Goal: Task Accomplishment & Management: Manage account settings

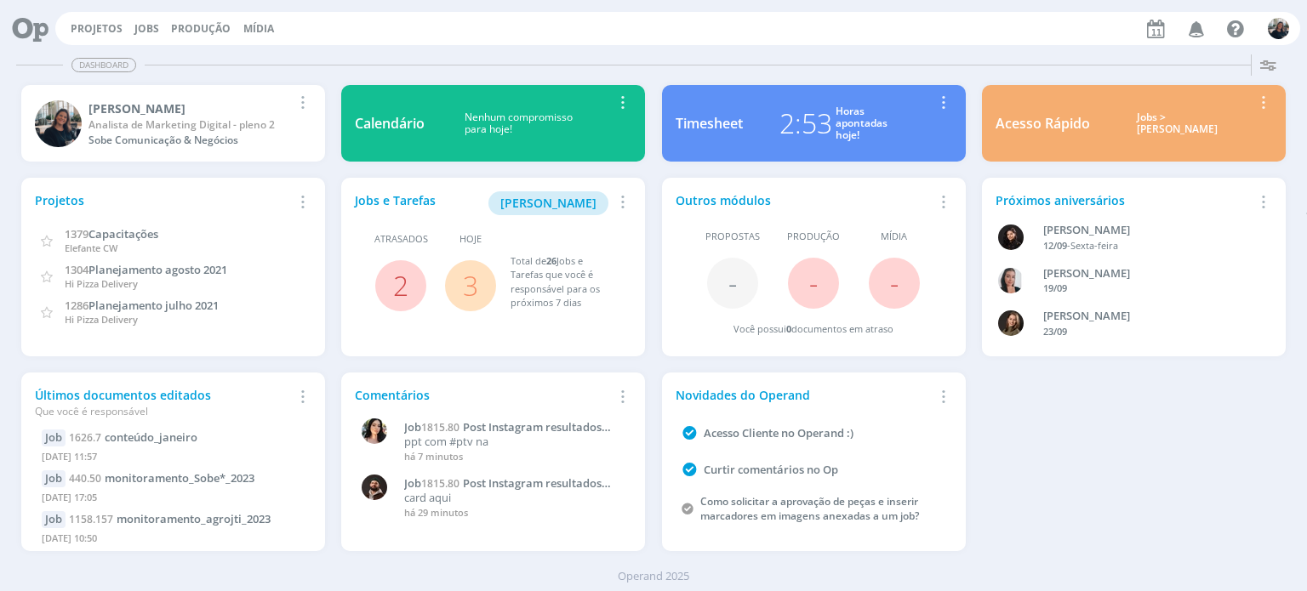
click at [1160, 125] on div "Jobs > Minha pauta" at bounding box center [1178, 123] width 150 height 25
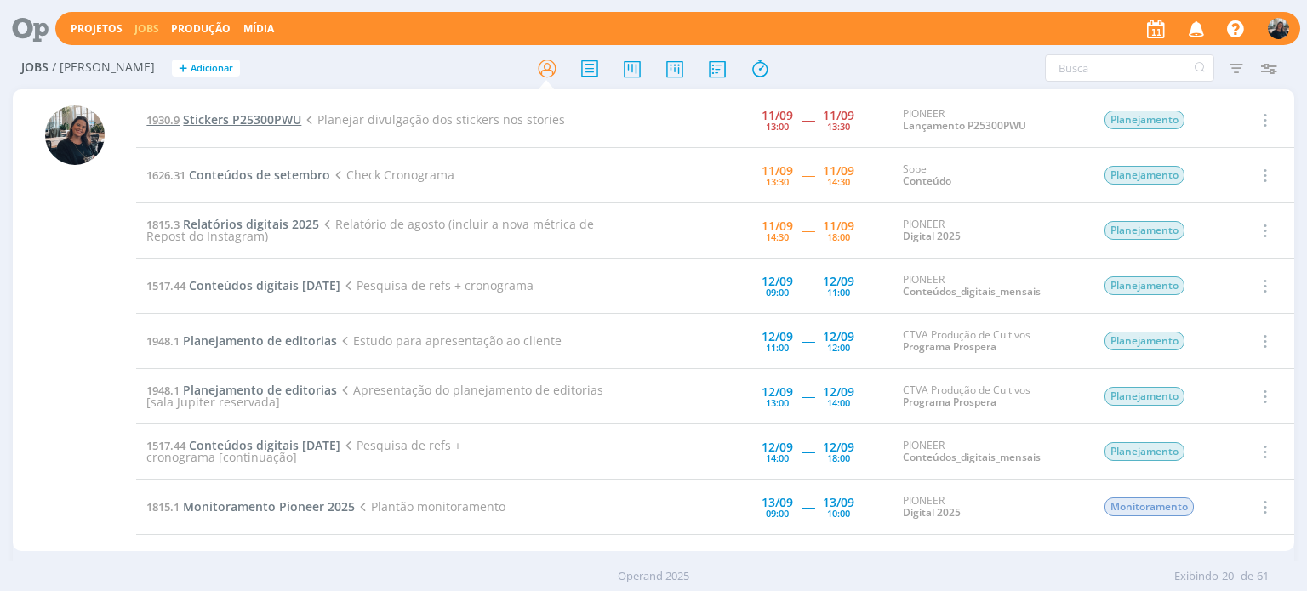
click at [214, 118] on span "Stickers P25300PWU" at bounding box center [242, 119] width 118 height 16
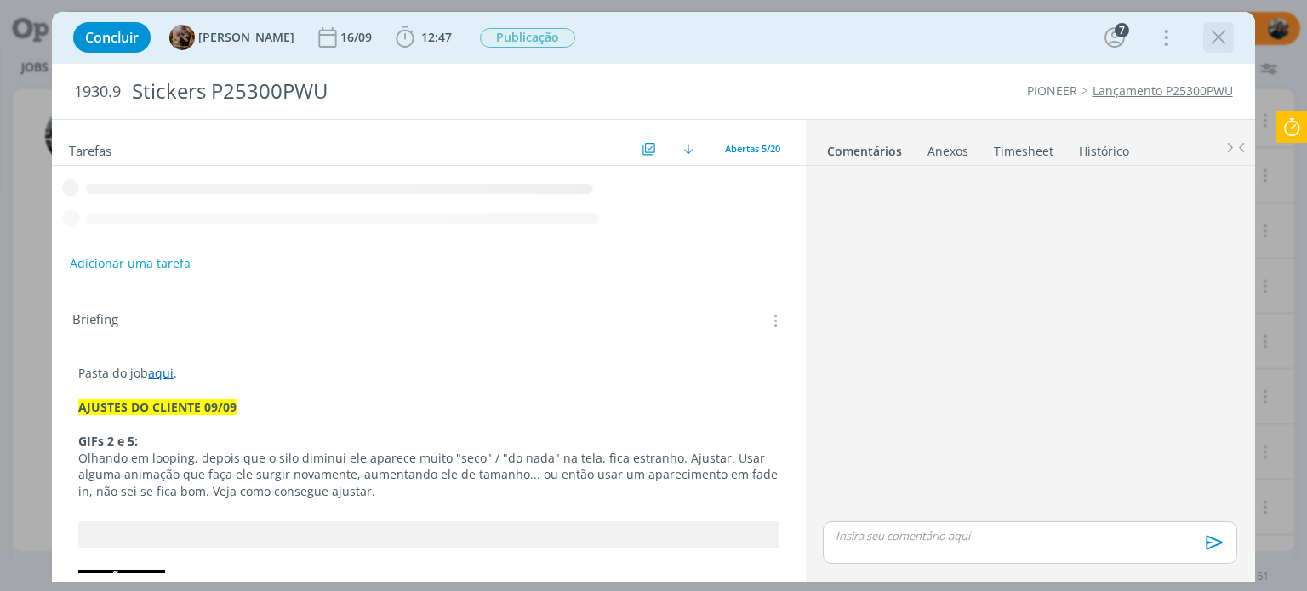
click at [1219, 39] on icon "dialog" at bounding box center [1219, 38] width 26 height 26
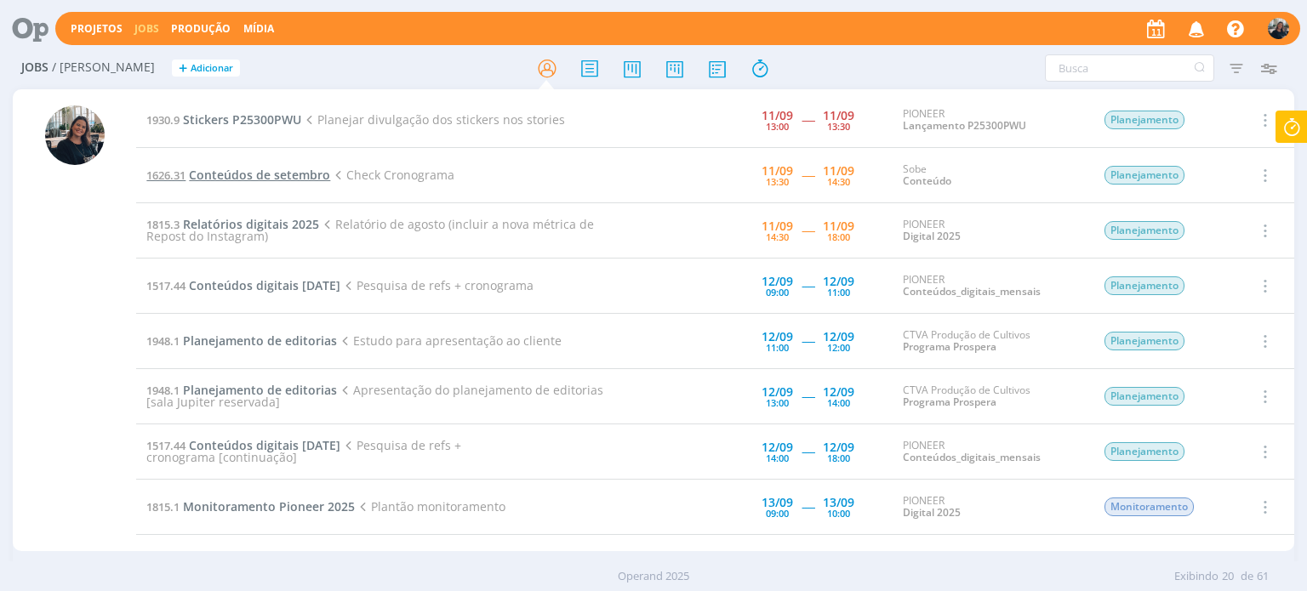
click at [220, 178] on span "Conteúdos de setembro" at bounding box center [259, 175] width 141 height 16
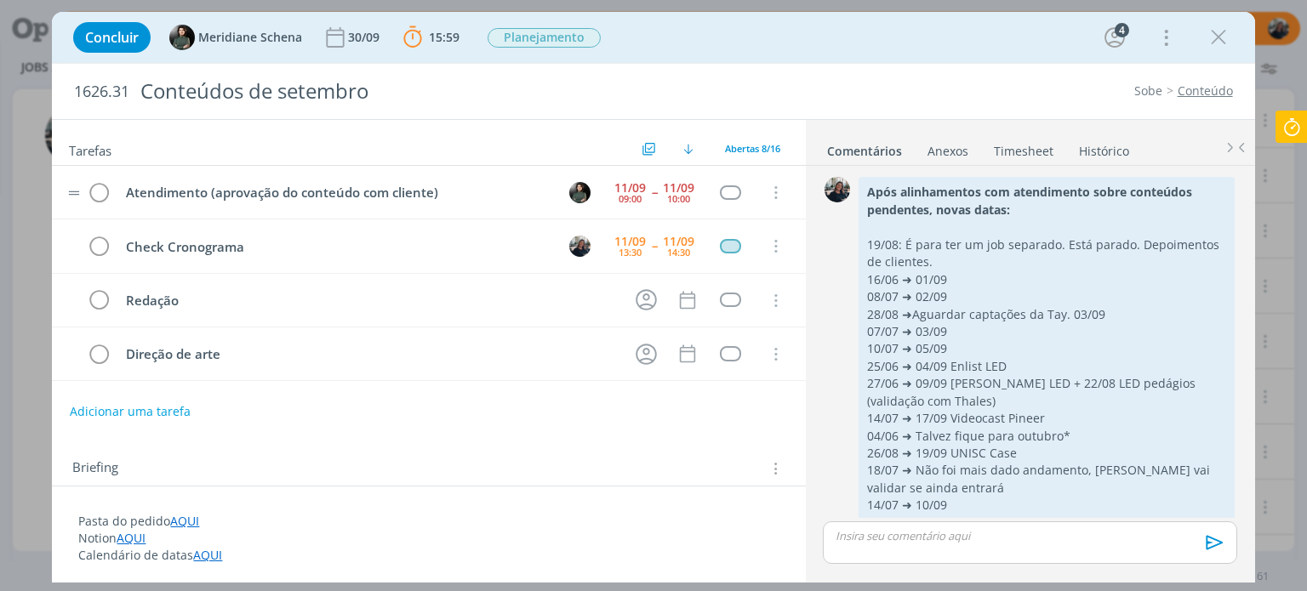
scroll to position [1278, 0]
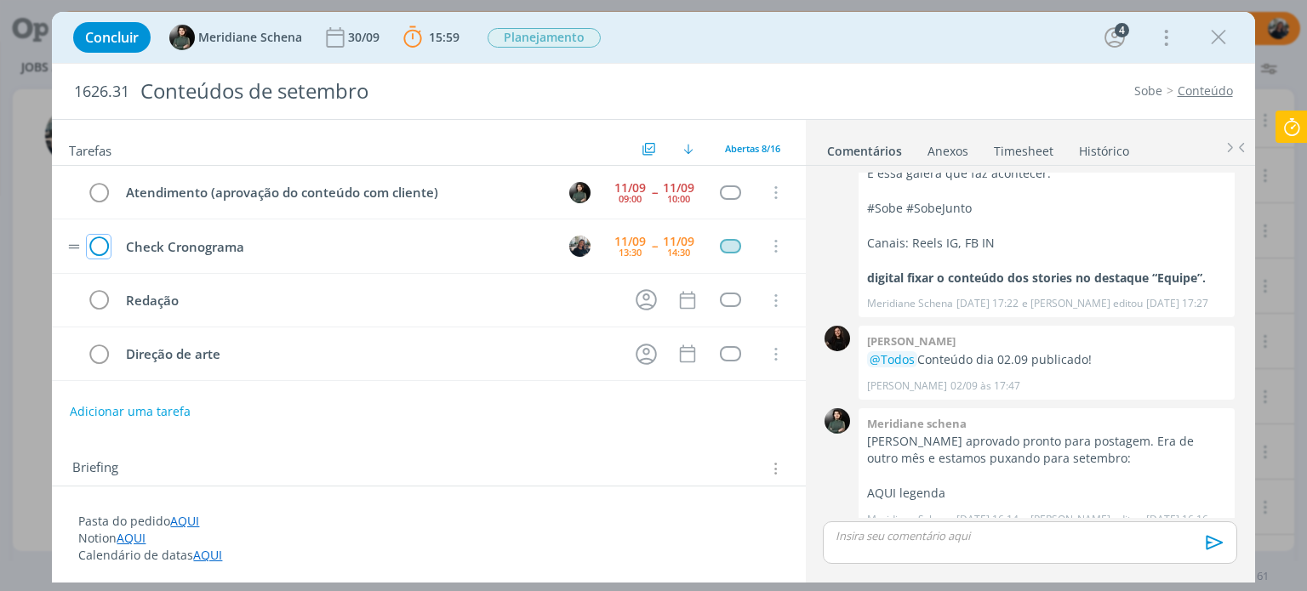
click at [96, 244] on icon "dialog" at bounding box center [99, 247] width 24 height 26
click at [1289, 126] on icon at bounding box center [1291, 127] width 31 height 33
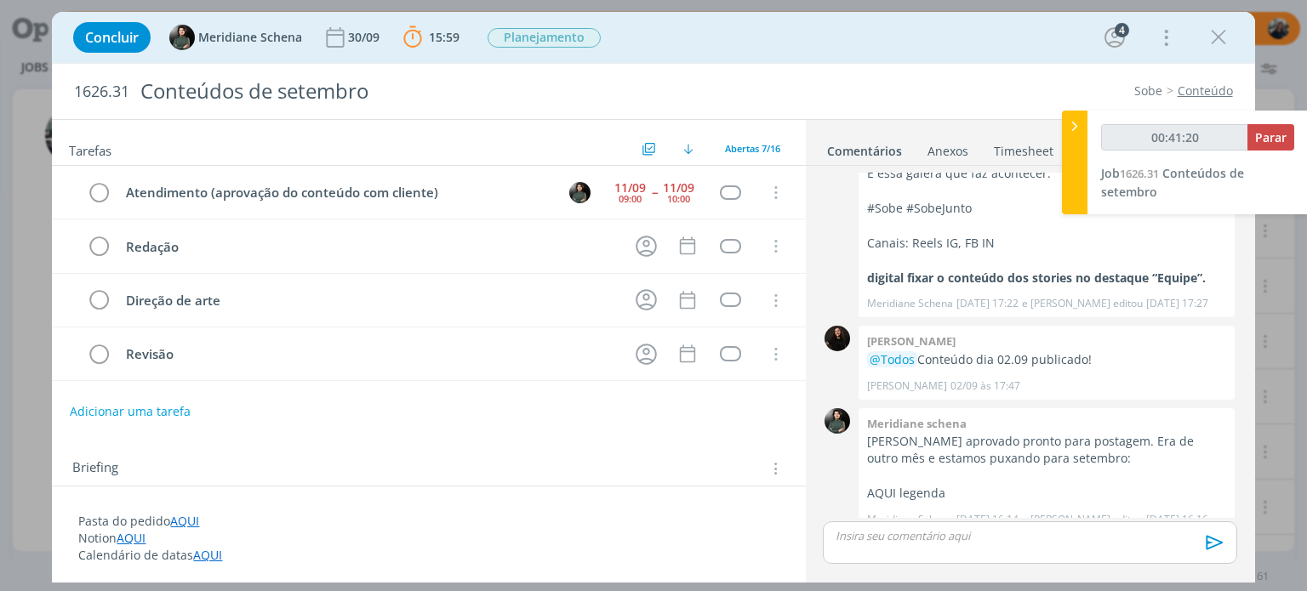
type input "00:41:21"
click at [1277, 139] on span "Parar" at bounding box center [1270, 137] width 31 height 16
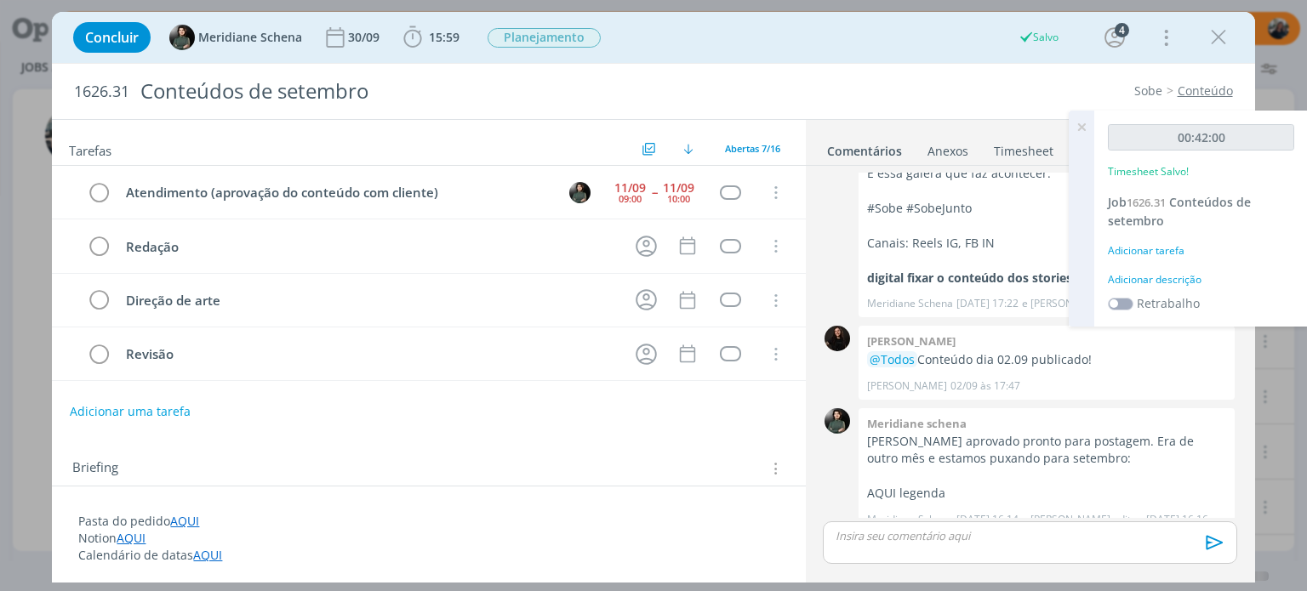
click at [1167, 283] on div "Adicionar descrição" at bounding box center [1201, 279] width 186 height 15
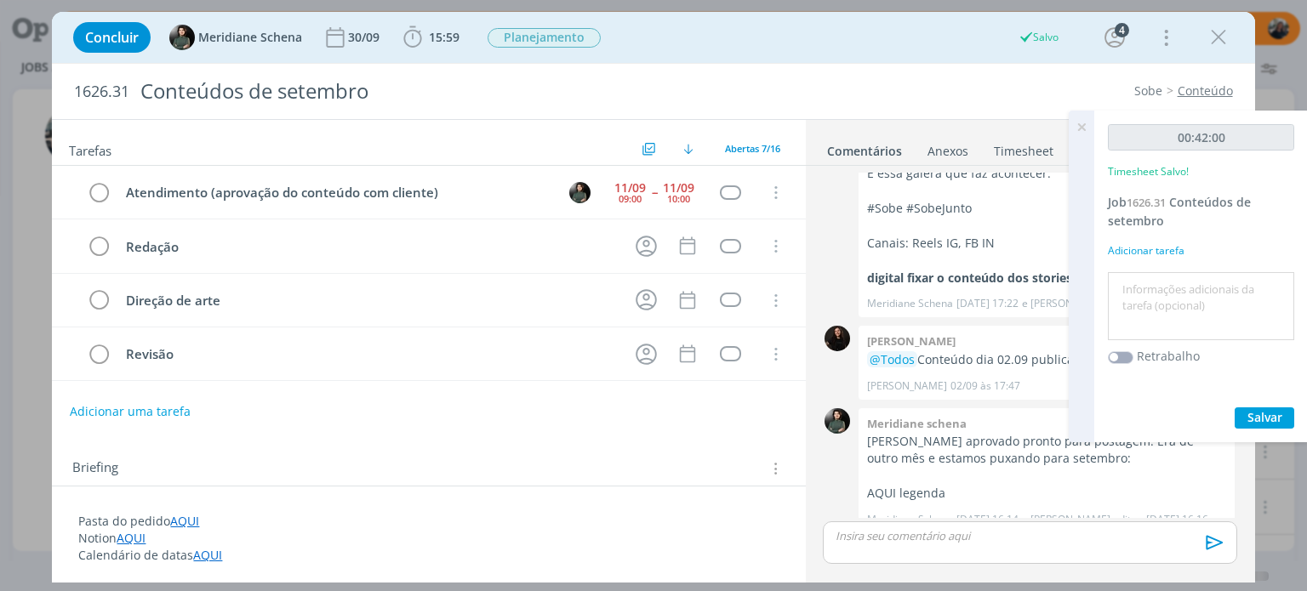
click at [1167, 279] on textarea at bounding box center [1201, 307] width 178 height 60
click at [1171, 284] on textarea at bounding box center [1201, 307] width 178 height 60
type textarea "Check cronograma"
click at [1265, 414] on span "Salvar" at bounding box center [1264, 417] width 35 height 16
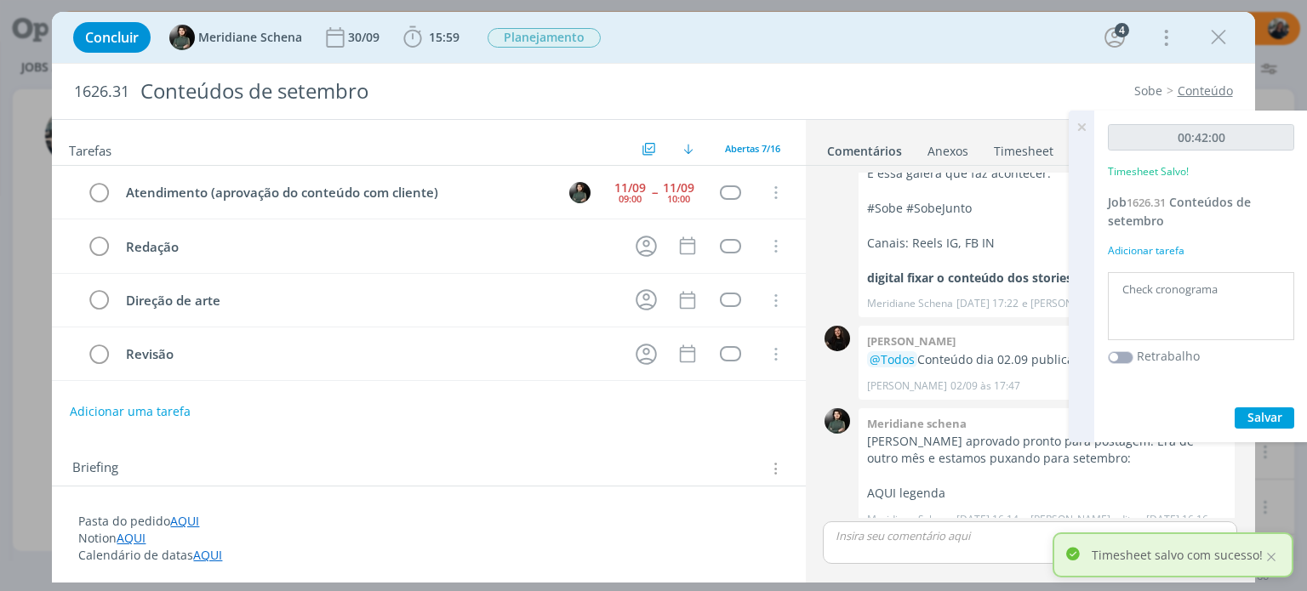
click at [1082, 145] on div at bounding box center [1082, 277] width 26 height 332
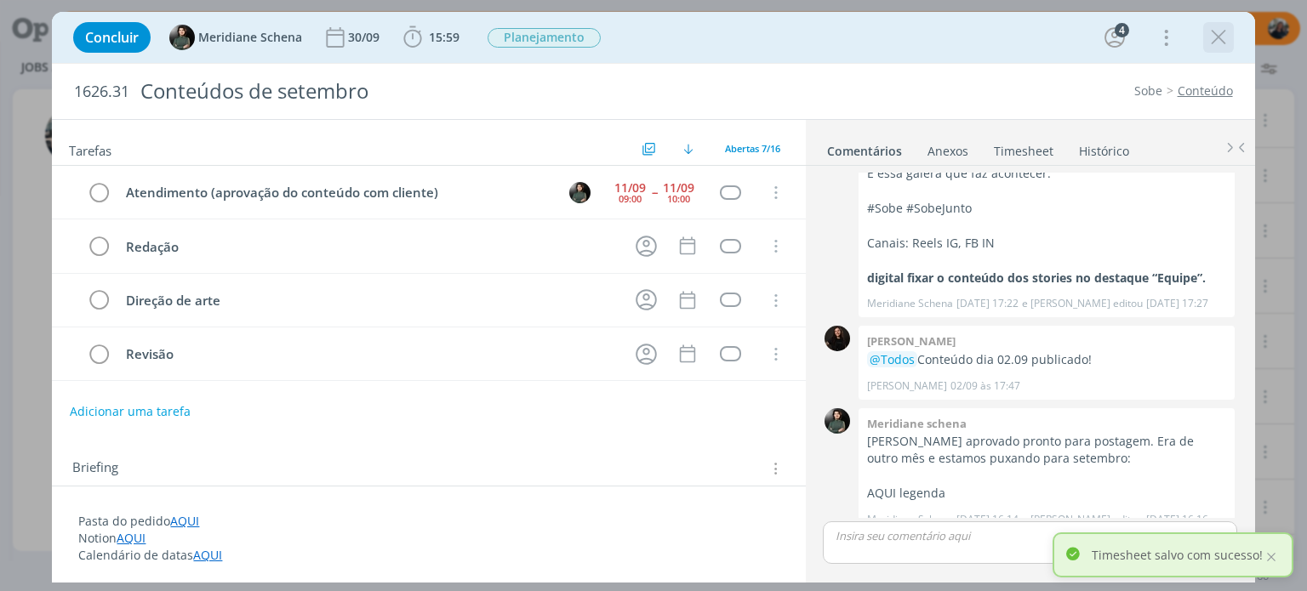
click at [1213, 40] on icon "dialog" at bounding box center [1219, 38] width 26 height 26
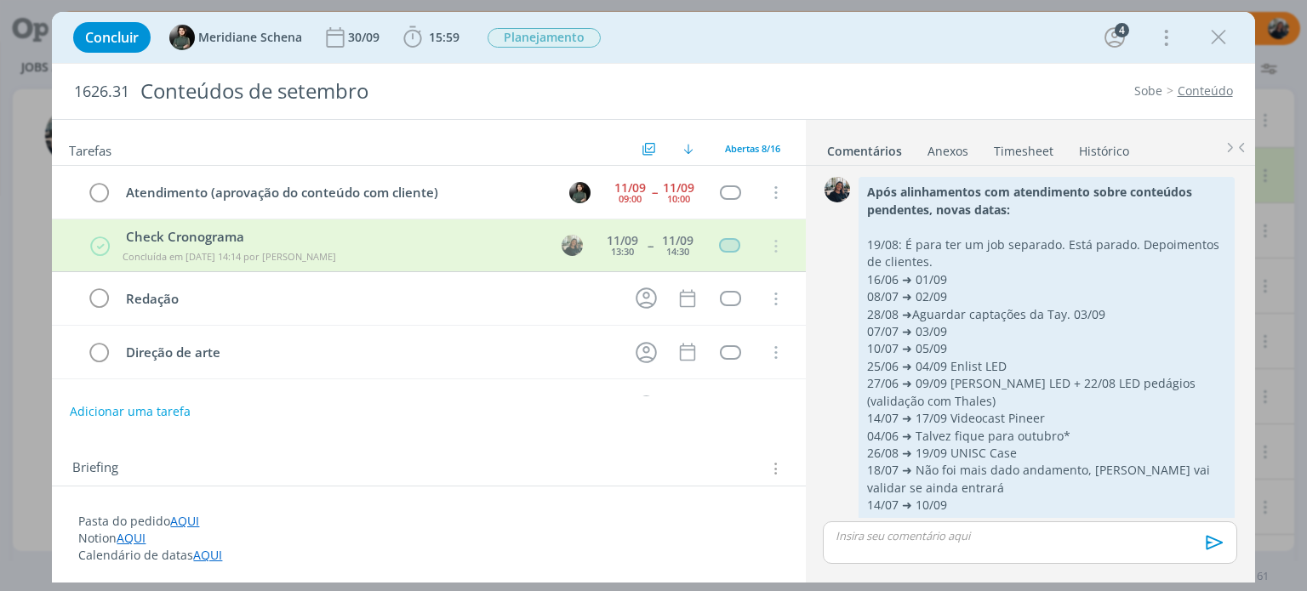
scroll to position [1278, 0]
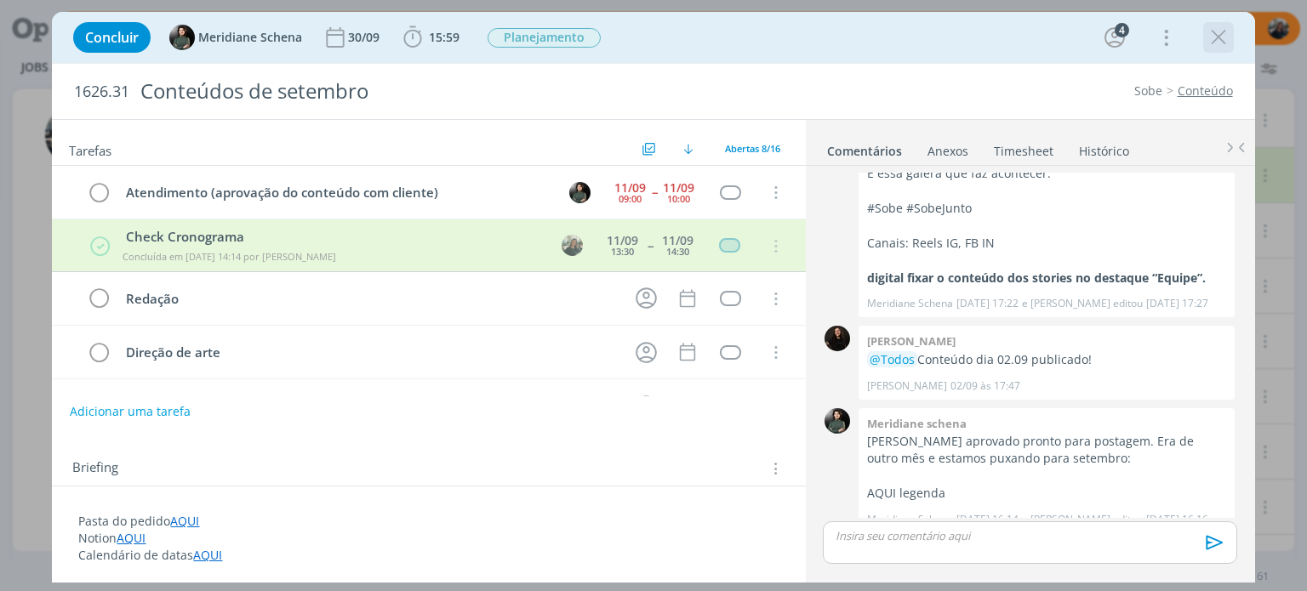
click at [1229, 29] on div "Concluir Meridiane Schena 30/09 15:59 Iniciar Apontar Data * 11/09/2025 Horas *…" at bounding box center [653, 37] width 1177 height 41
click at [1228, 30] on icon "dialog" at bounding box center [1219, 38] width 26 height 26
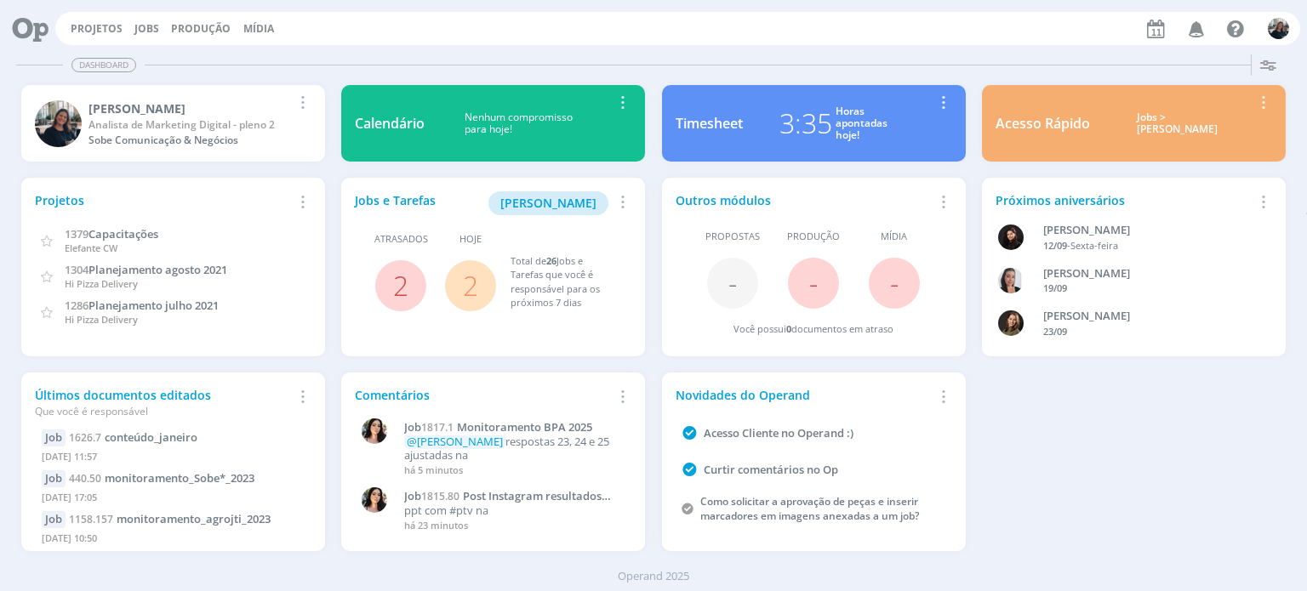
click at [1181, 123] on div "Jobs > [PERSON_NAME]" at bounding box center [1178, 123] width 150 height 25
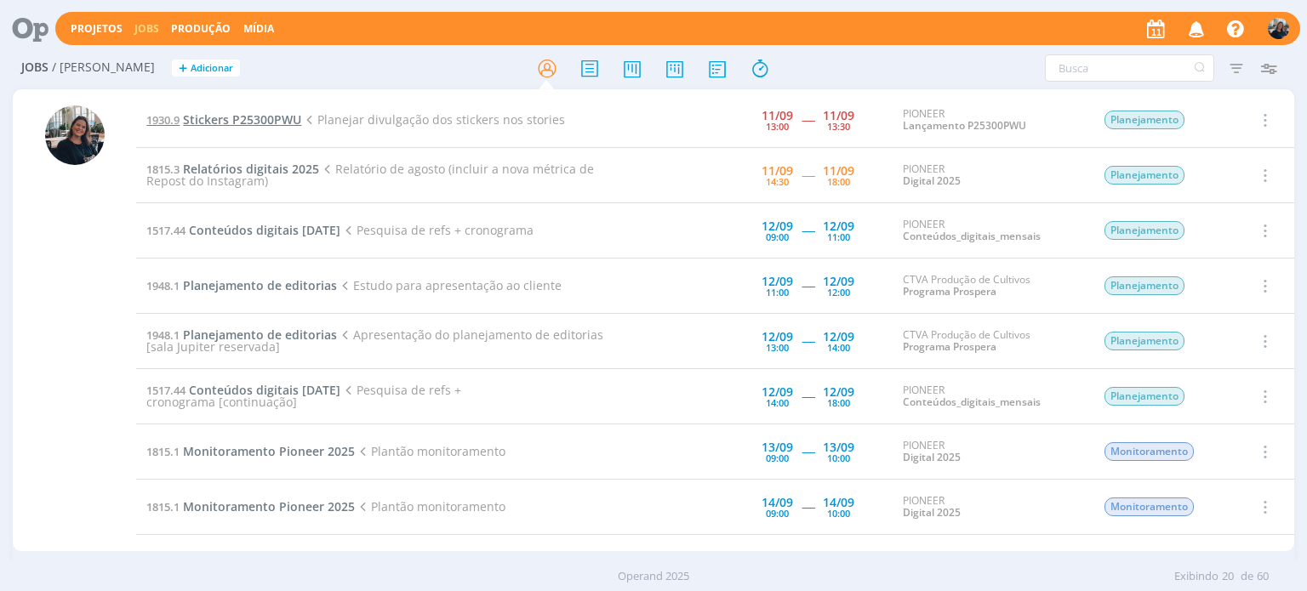
click at [232, 115] on span "Stickers P25300PWU" at bounding box center [242, 119] width 118 height 16
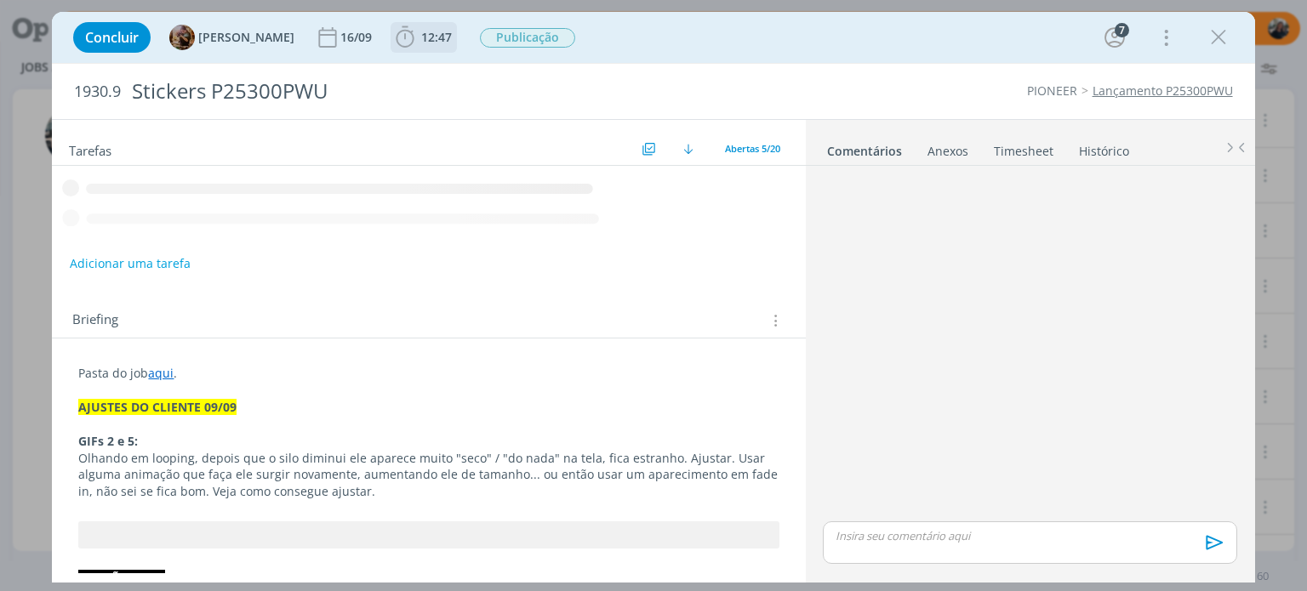
click at [415, 40] on icon "dialog" at bounding box center [405, 38] width 26 height 26
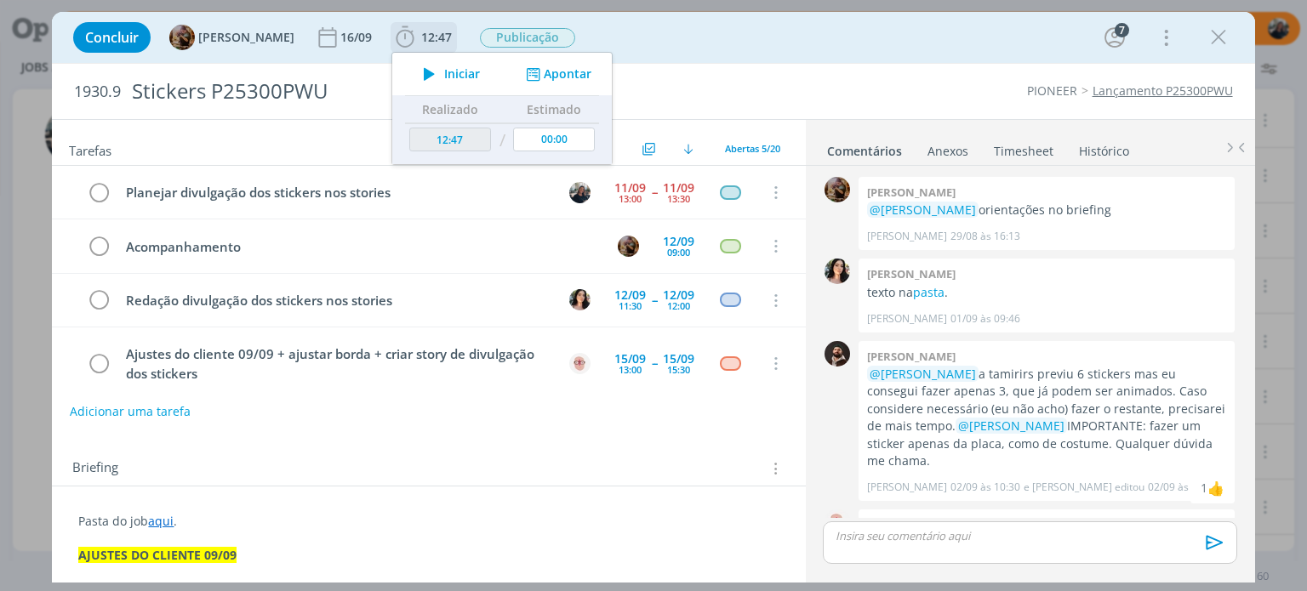
scroll to position [1818, 0]
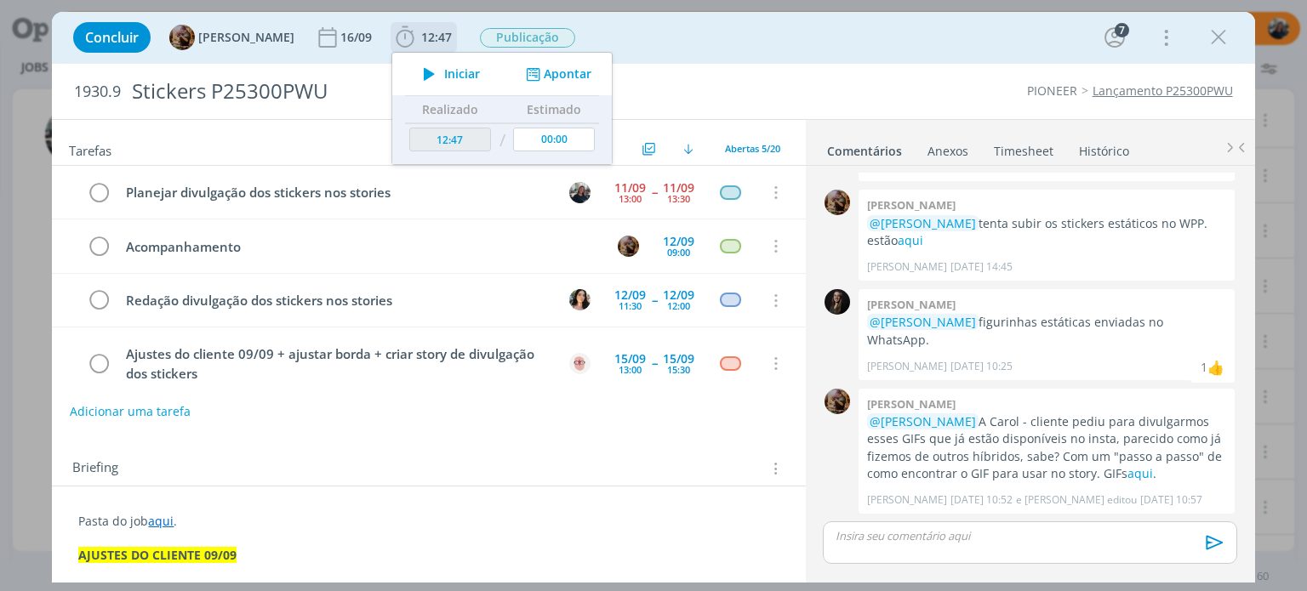
click at [439, 71] on icon "dialog" at bounding box center [429, 74] width 30 height 22
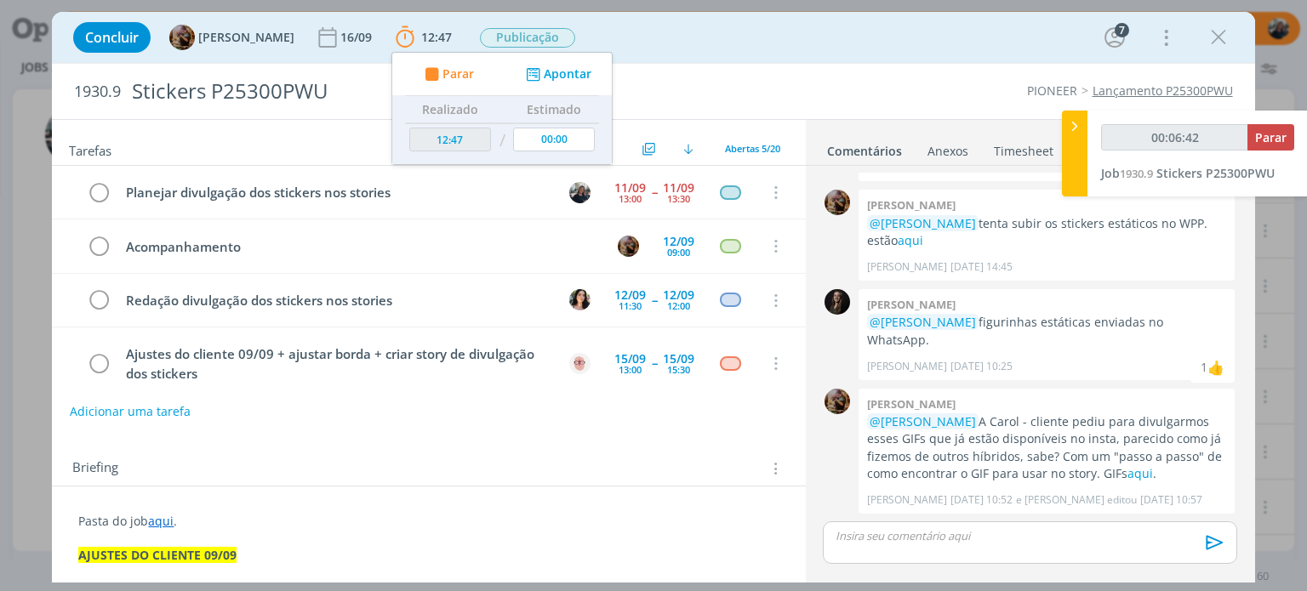
type input "00:06:43"
click at [1072, 128] on icon at bounding box center [1074, 126] width 17 height 18
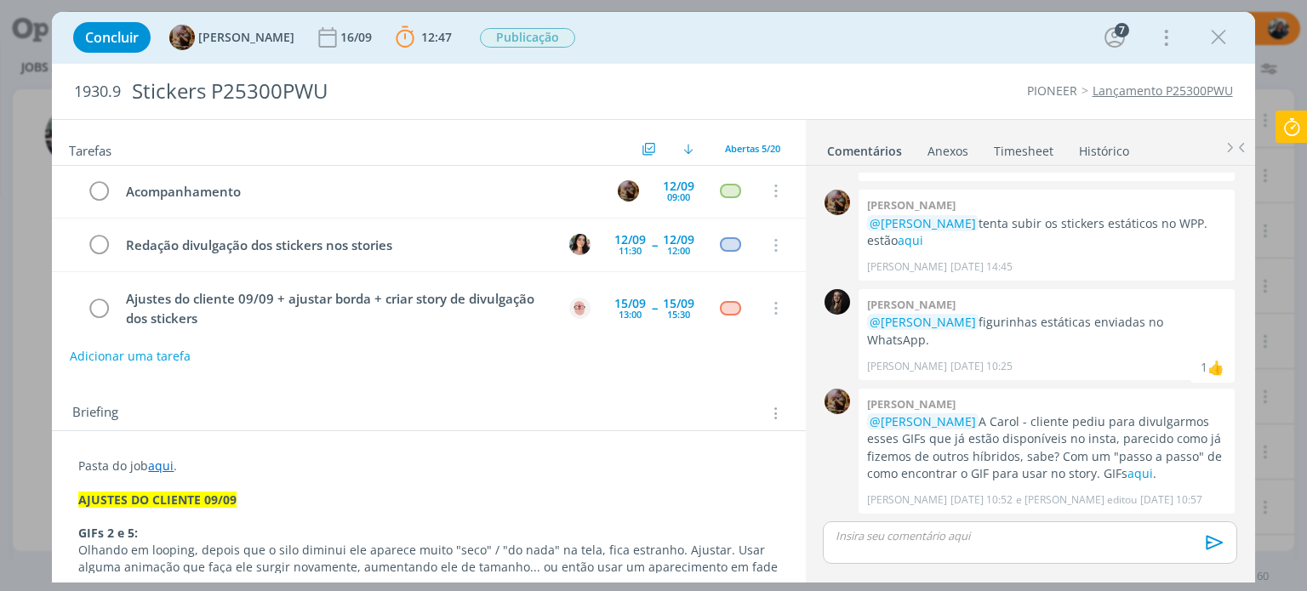
scroll to position [85, 0]
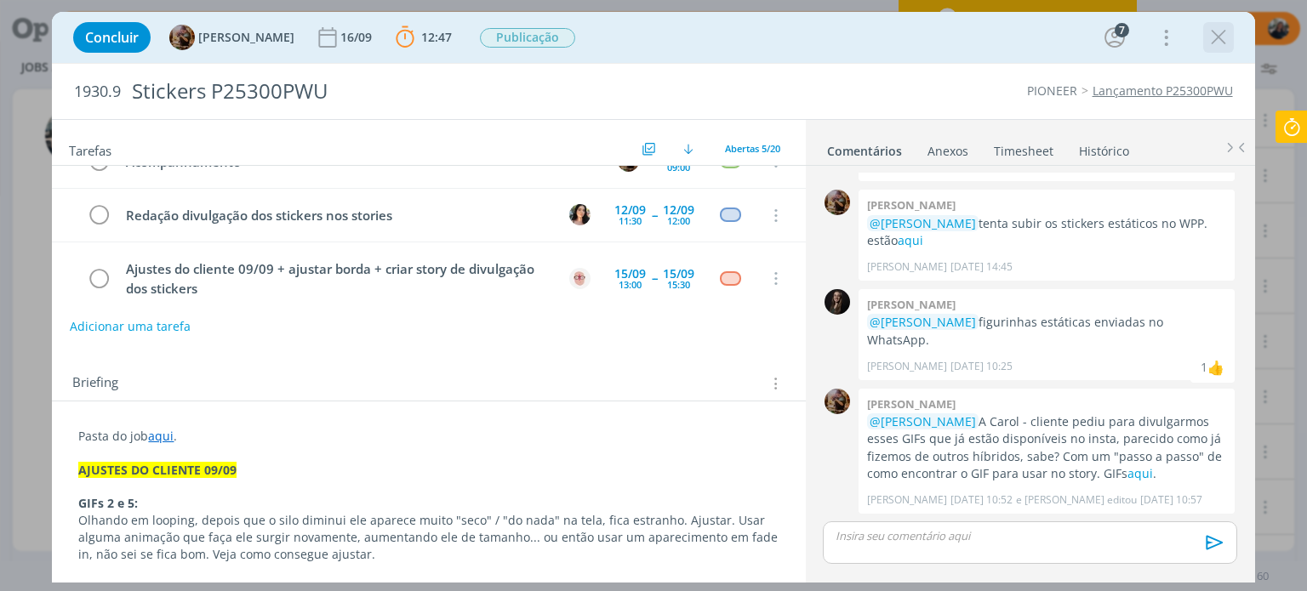
click at [1221, 37] on icon "dialog" at bounding box center [1219, 38] width 26 height 26
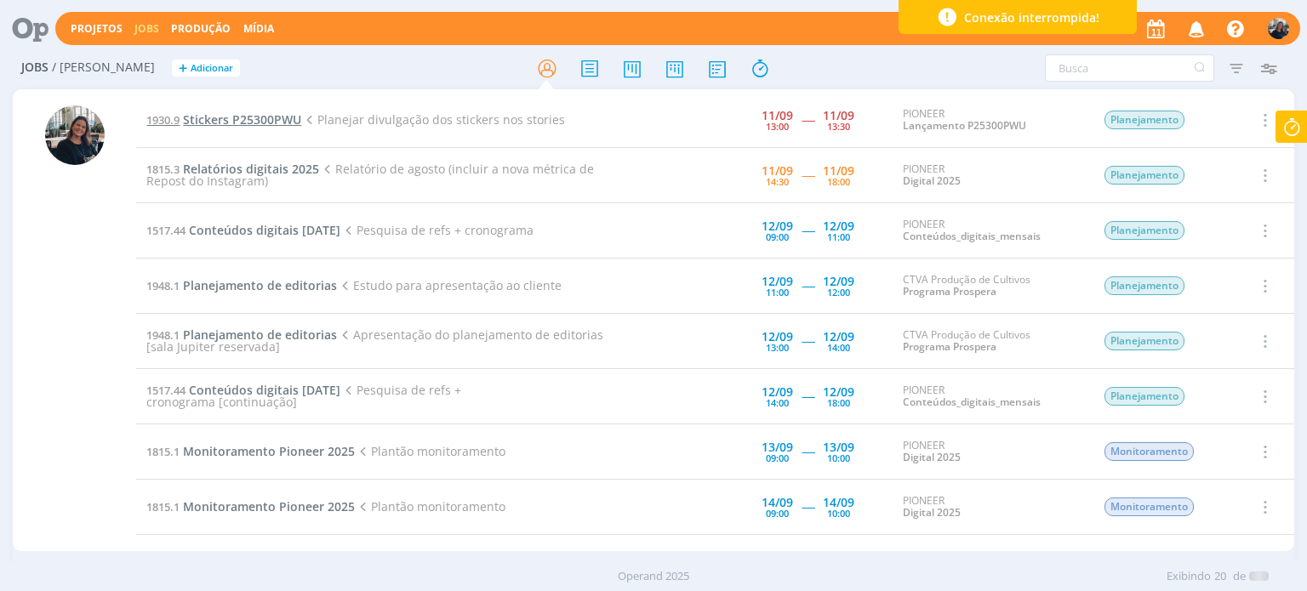
click at [262, 115] on span "Stickers P25300PWU" at bounding box center [242, 119] width 118 height 16
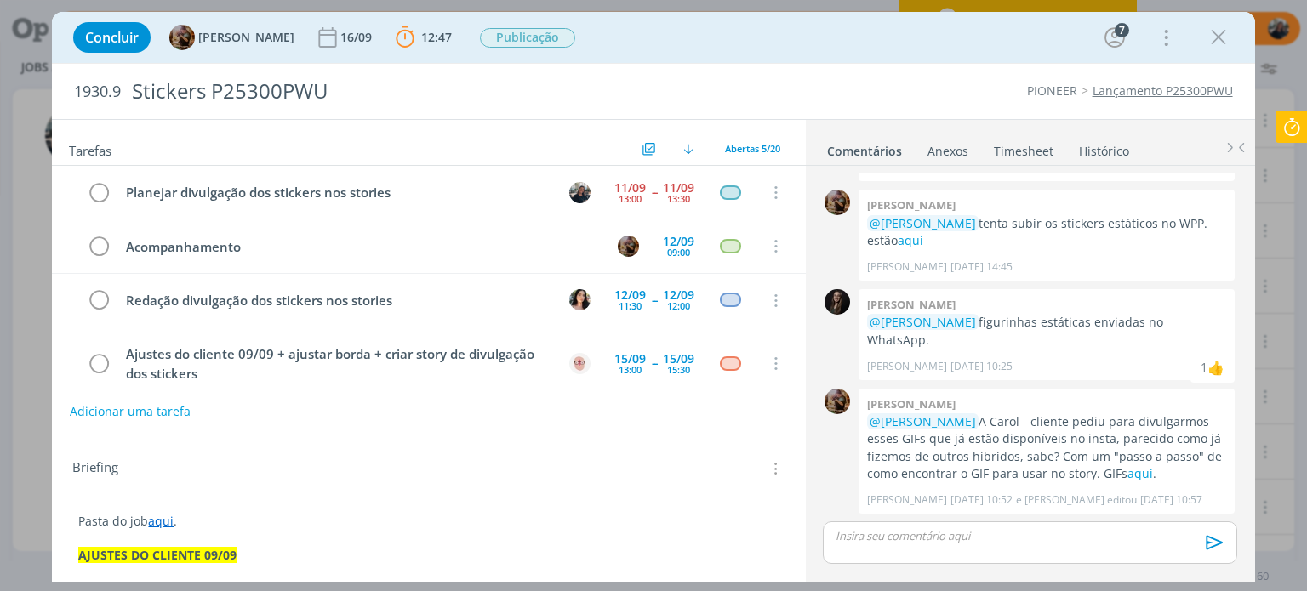
click at [885, 544] on p "dialog" at bounding box center [1029, 535] width 386 height 15
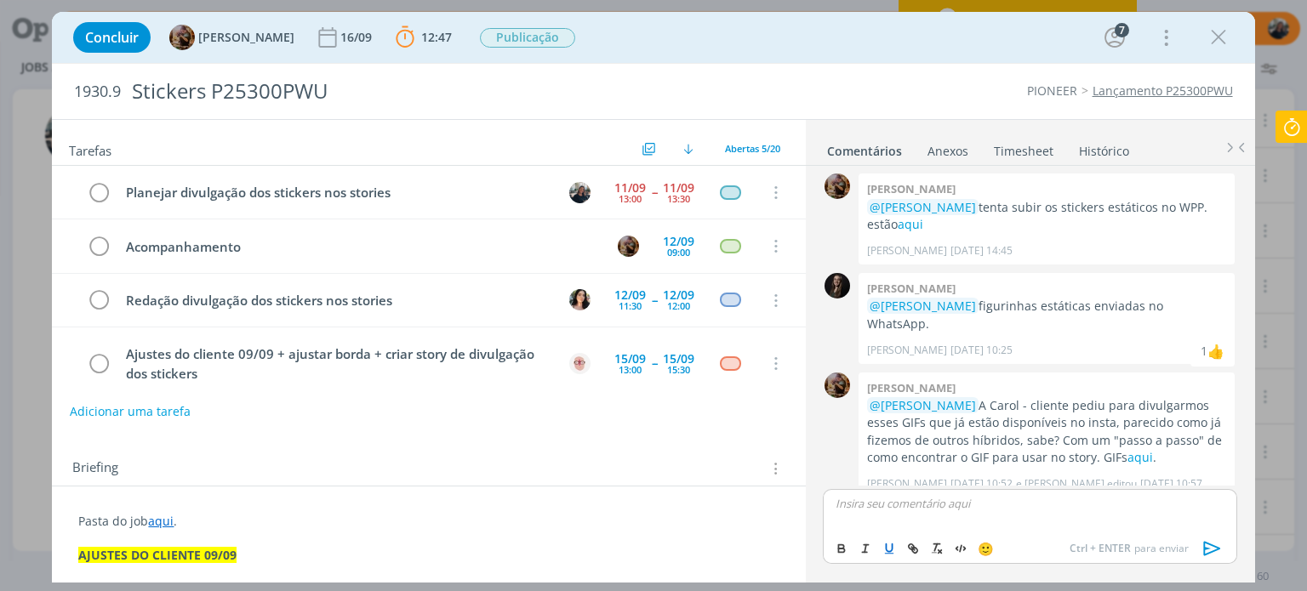
scroll to position [1850, 0]
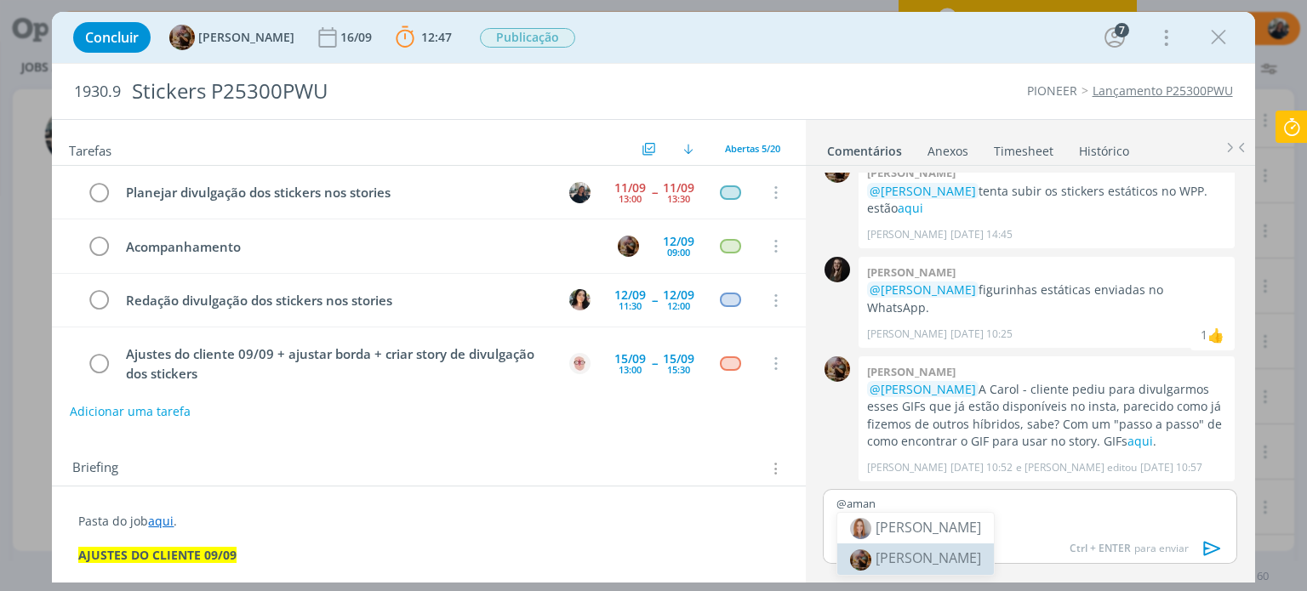
click at [935, 554] on span "[PERSON_NAME]" at bounding box center [929, 558] width 106 height 19
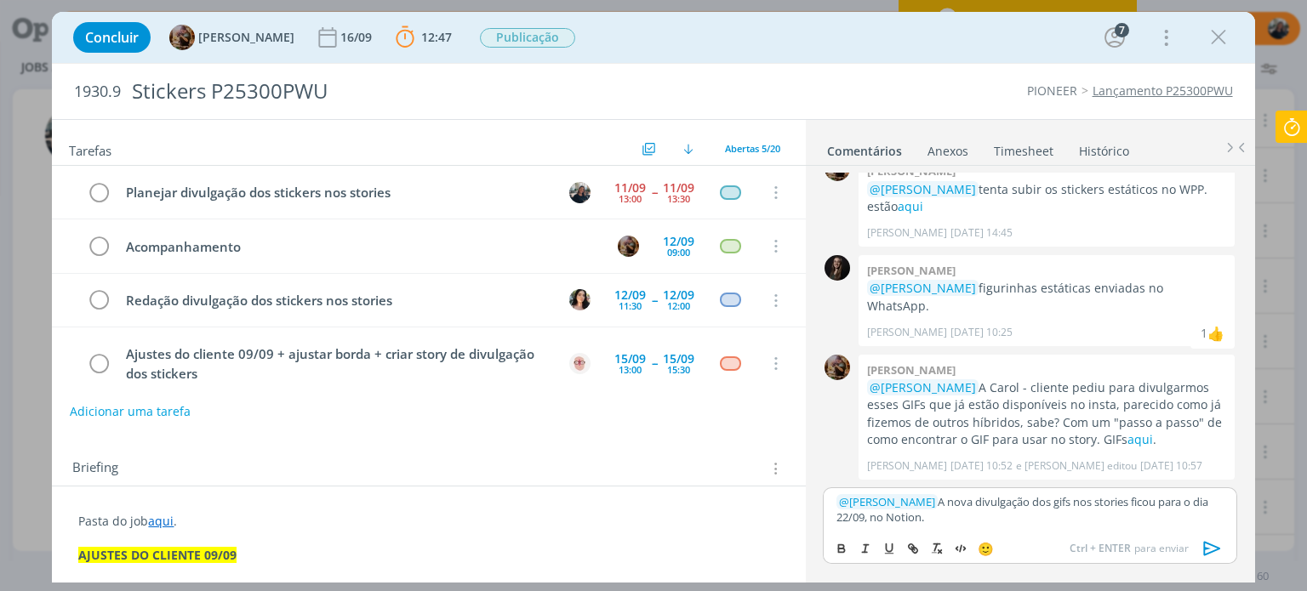
click at [969, 510] on p "﻿ @ [PERSON_NAME] ﻿ A nova divulgação dos gifs nos stories ficou para o dia 22/…" at bounding box center [1029, 509] width 386 height 31
drag, startPoint x: 1064, startPoint y: 518, endPoint x: 1104, endPoint y: 518, distance: 39.1
click at [1104, 518] on p "﻿ @ [PERSON_NAME] ﻿ A nova divulgação dos gifs nos stories ficou para o dia 22/…" at bounding box center [1029, 509] width 386 height 31
click at [911, 545] on icon "dialog" at bounding box center [913, 549] width 14 height 14
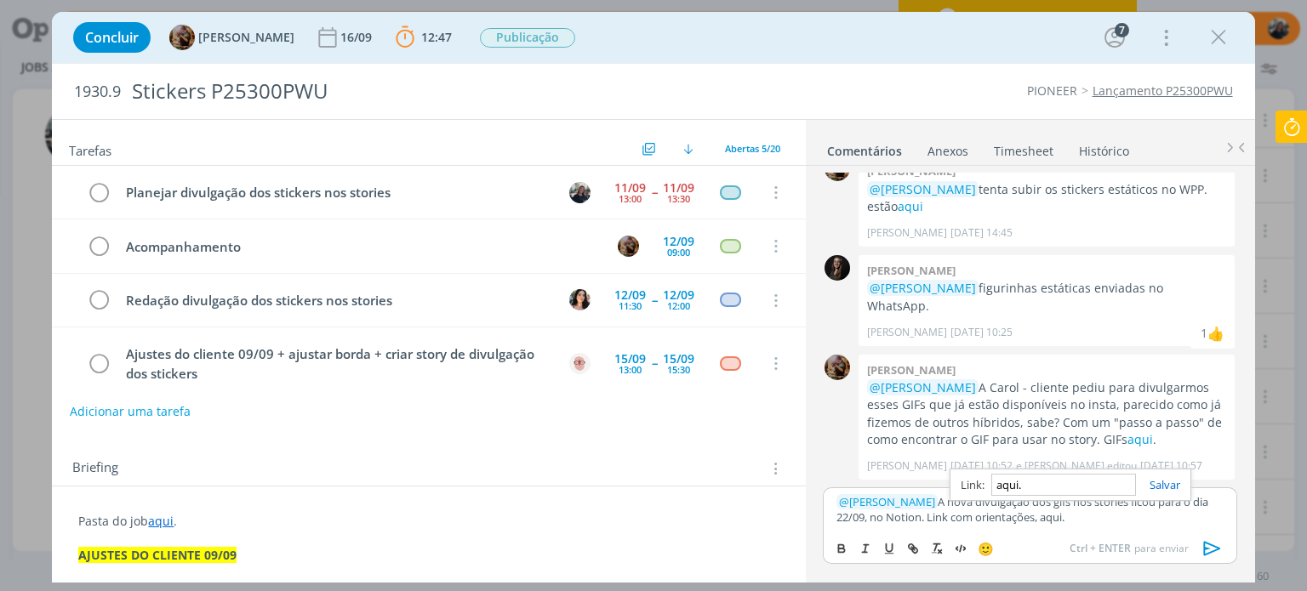
paste input "[URL][DOMAIN_NAME]"
type input "[URL][DOMAIN_NAME]"
click at [1164, 486] on link "dialog" at bounding box center [1158, 484] width 44 height 15
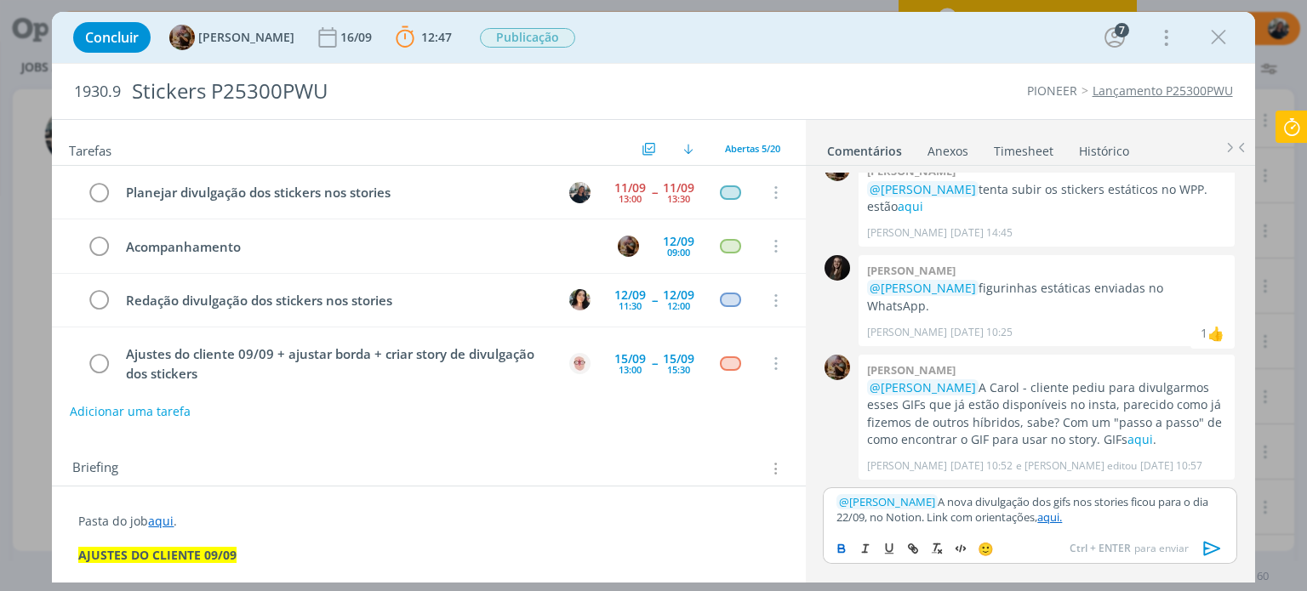
click at [850, 540] on button "dialog" at bounding box center [842, 549] width 24 height 20
drag, startPoint x: 1214, startPoint y: 547, endPoint x: 897, endPoint y: 591, distance: 320.3
click at [1214, 548] on icon "dialog" at bounding box center [1213, 549] width 26 height 26
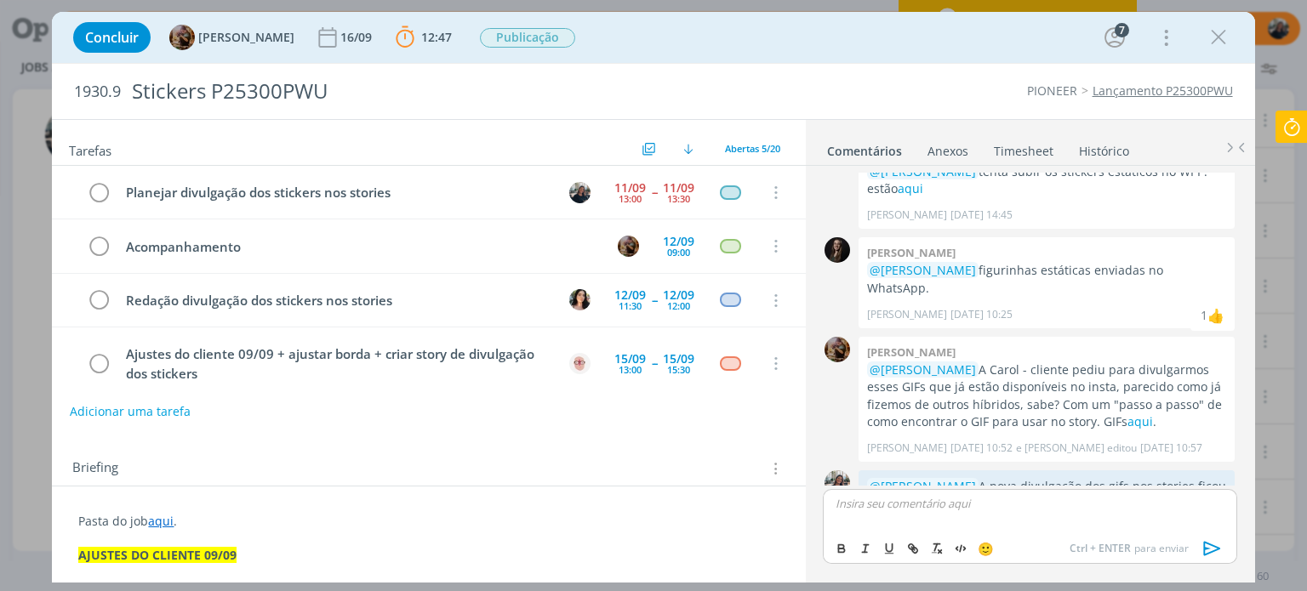
scroll to position [1932, 0]
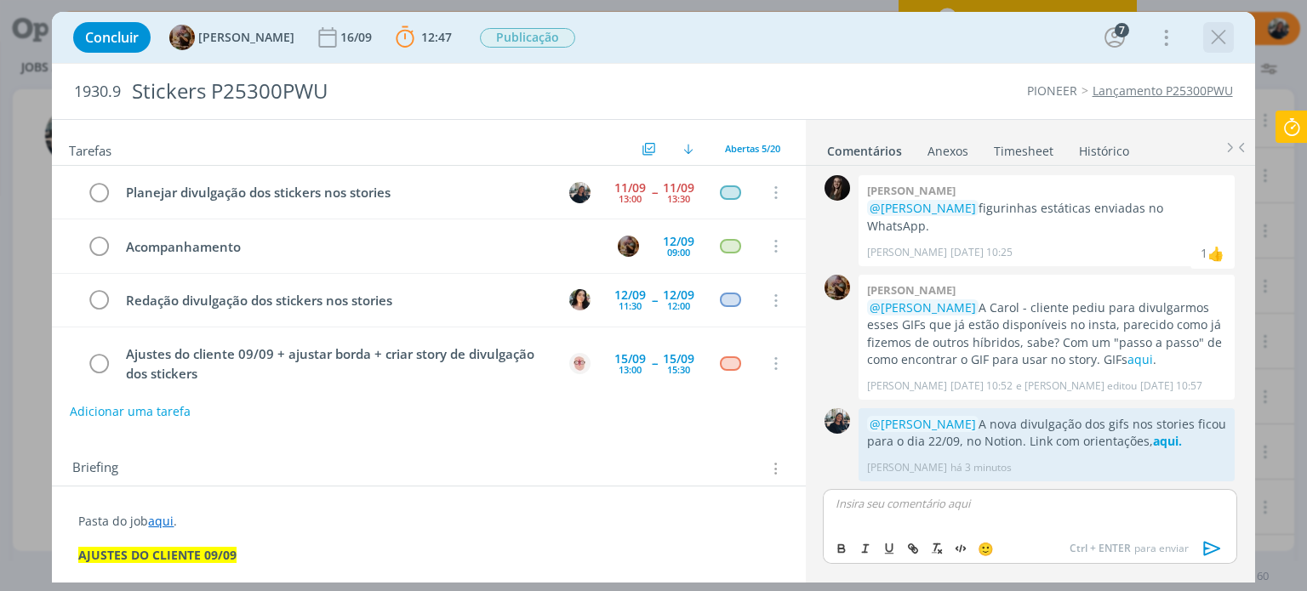
click at [1219, 39] on icon "dialog" at bounding box center [1219, 38] width 26 height 26
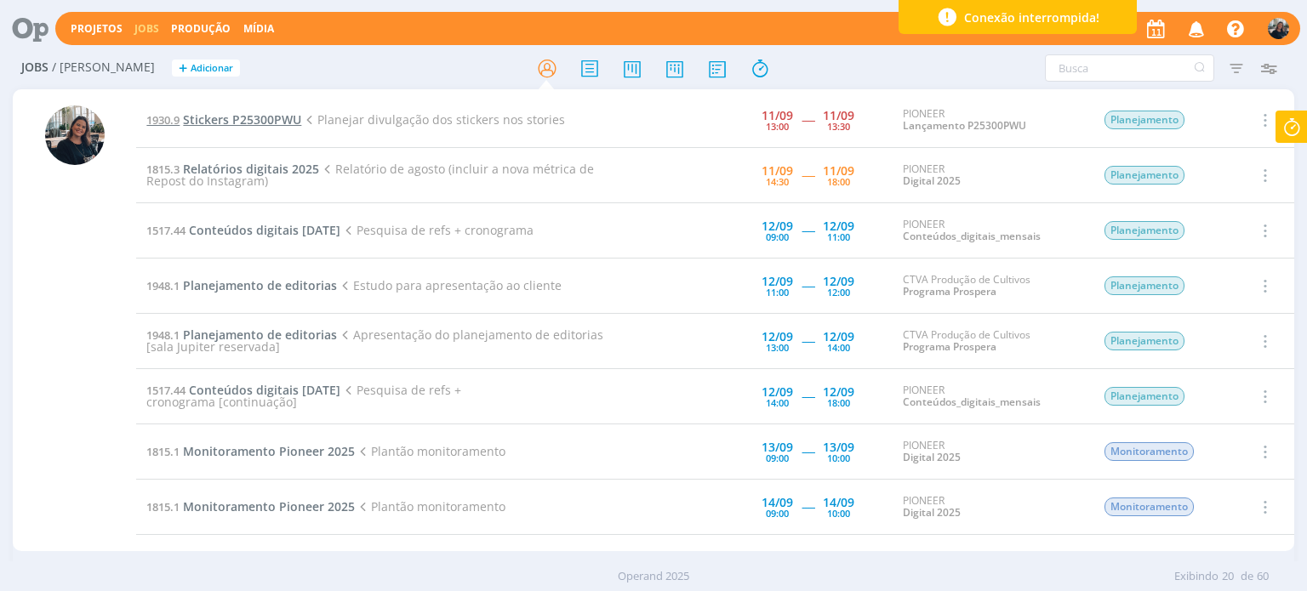
click at [293, 118] on span "Stickers P25300PWU" at bounding box center [242, 119] width 118 height 16
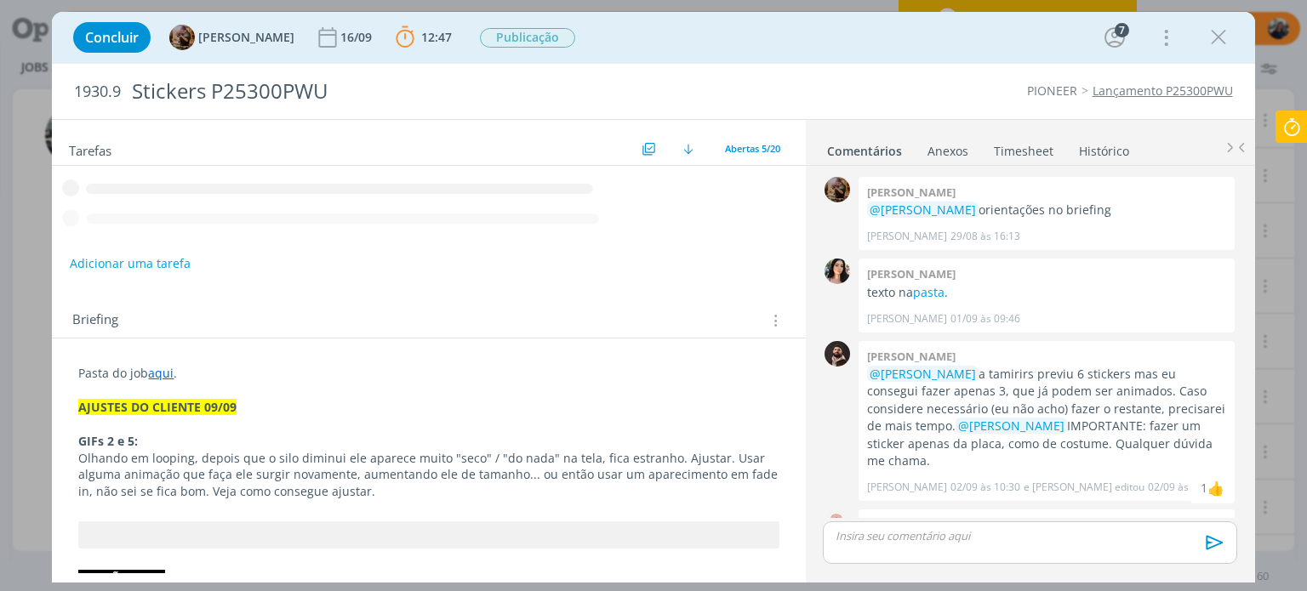
scroll to position [1899, 0]
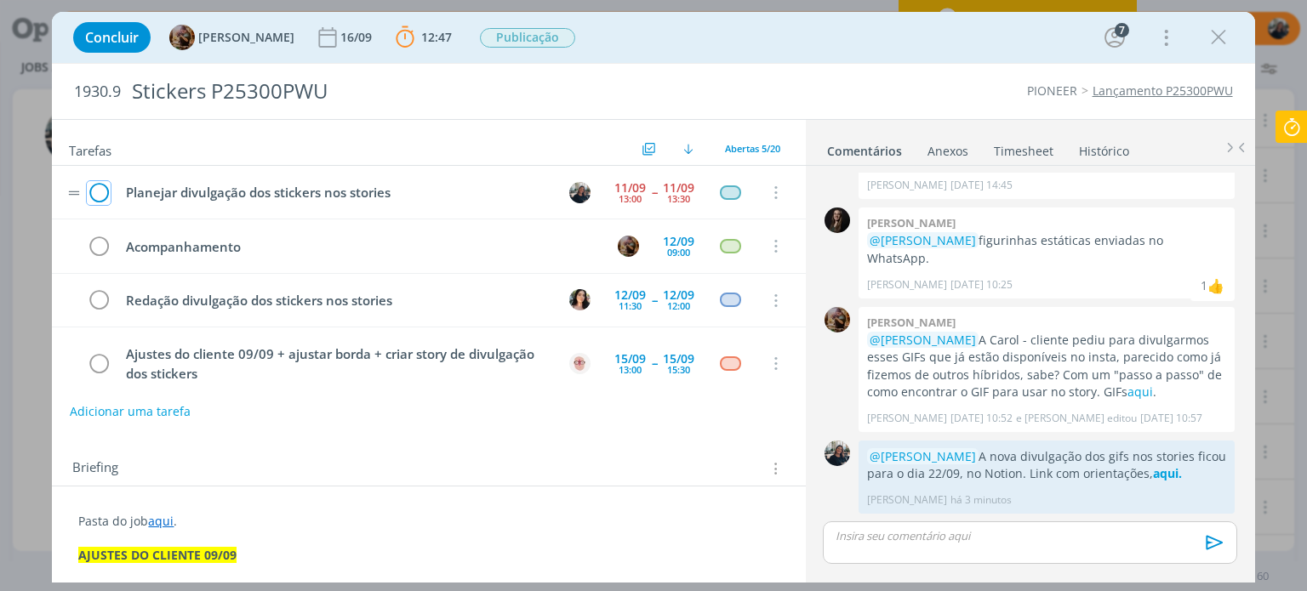
click at [91, 187] on icon "dialog" at bounding box center [99, 193] width 24 height 26
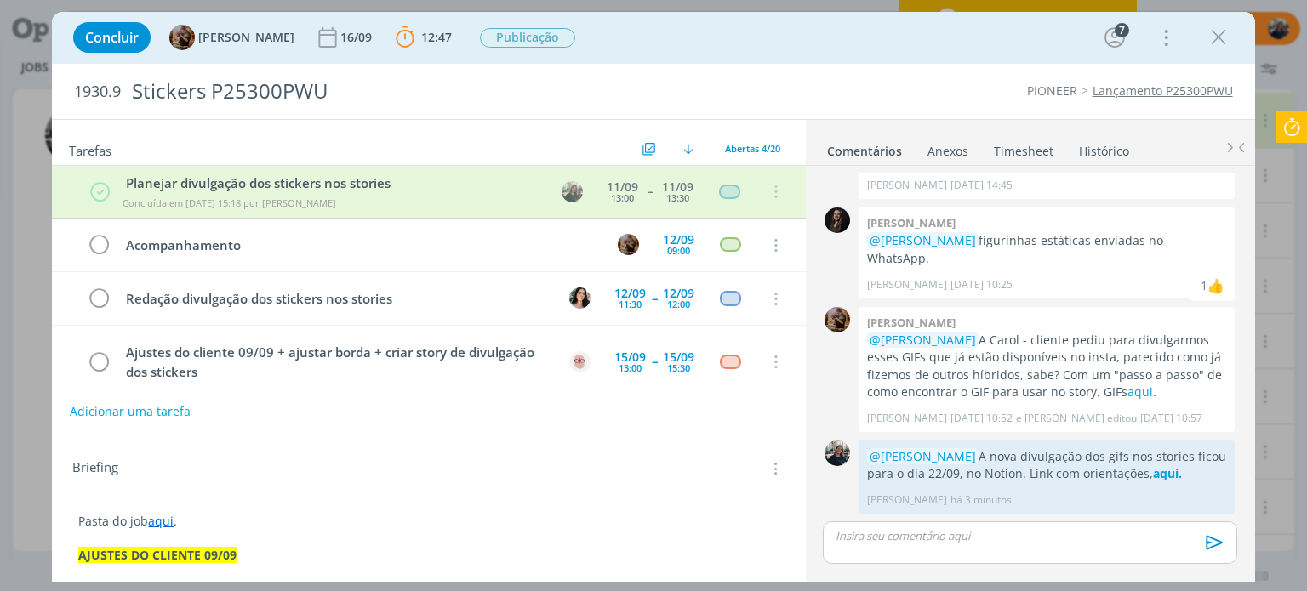
click at [1302, 124] on icon at bounding box center [1291, 127] width 31 height 33
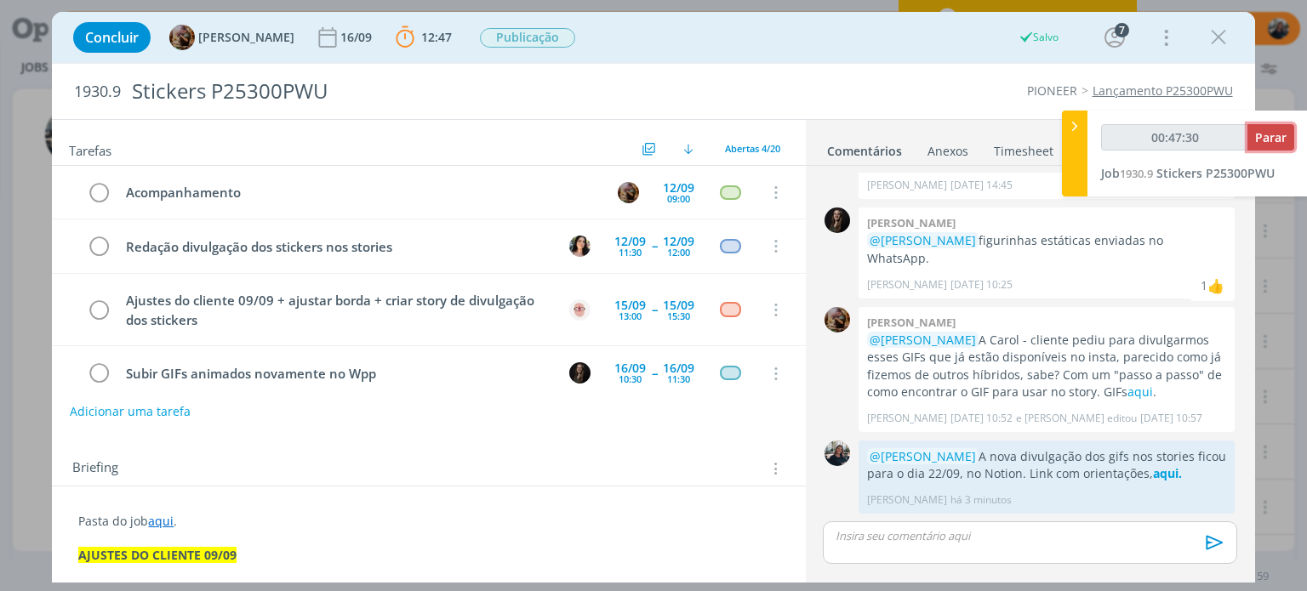
type input "00:47:31"
click at [1281, 134] on span "Parar" at bounding box center [1270, 137] width 31 height 16
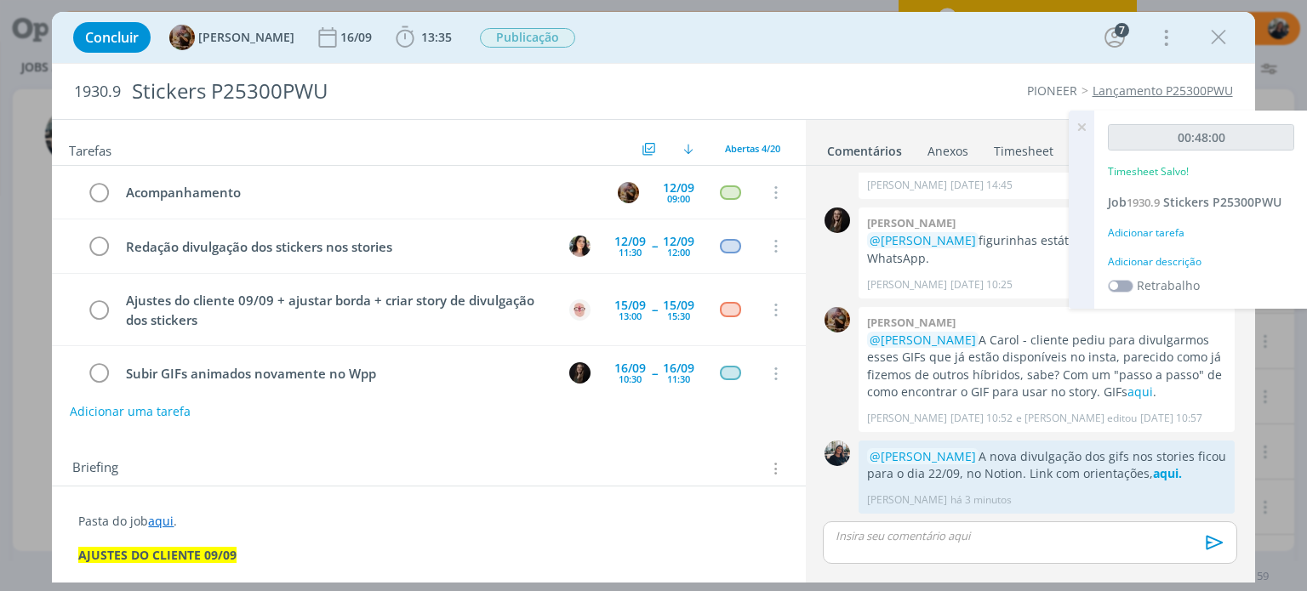
click at [1158, 268] on div "Adicionar descrição" at bounding box center [1201, 261] width 186 height 15
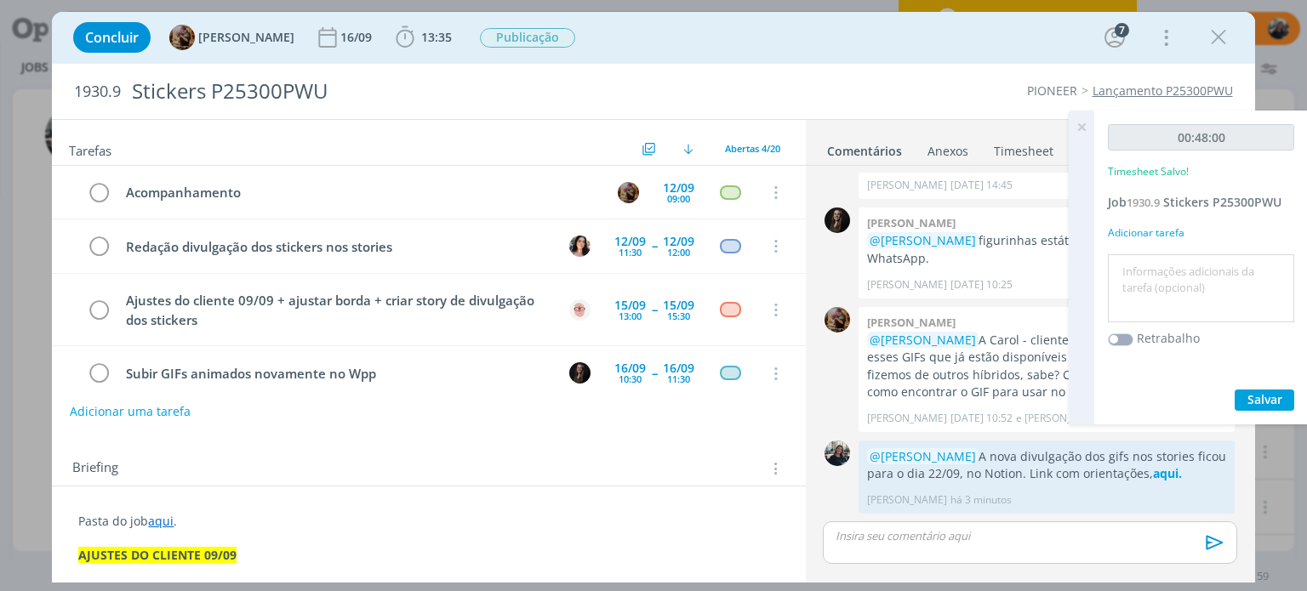
click at [1174, 283] on textarea at bounding box center [1201, 289] width 178 height 60
type textarea "Planejamento novo conteúdo"
click at [1264, 392] on span "Salvar" at bounding box center [1264, 399] width 35 height 16
click at [1080, 118] on icon at bounding box center [1081, 127] width 31 height 33
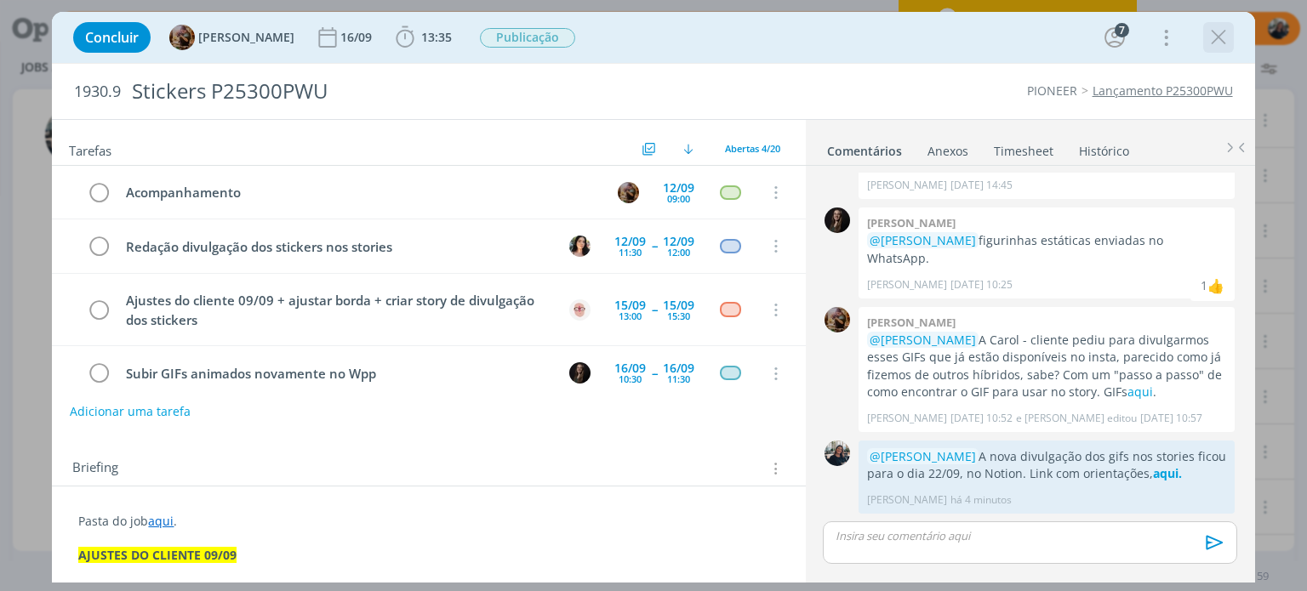
click at [1228, 33] on icon "dialog" at bounding box center [1219, 38] width 26 height 26
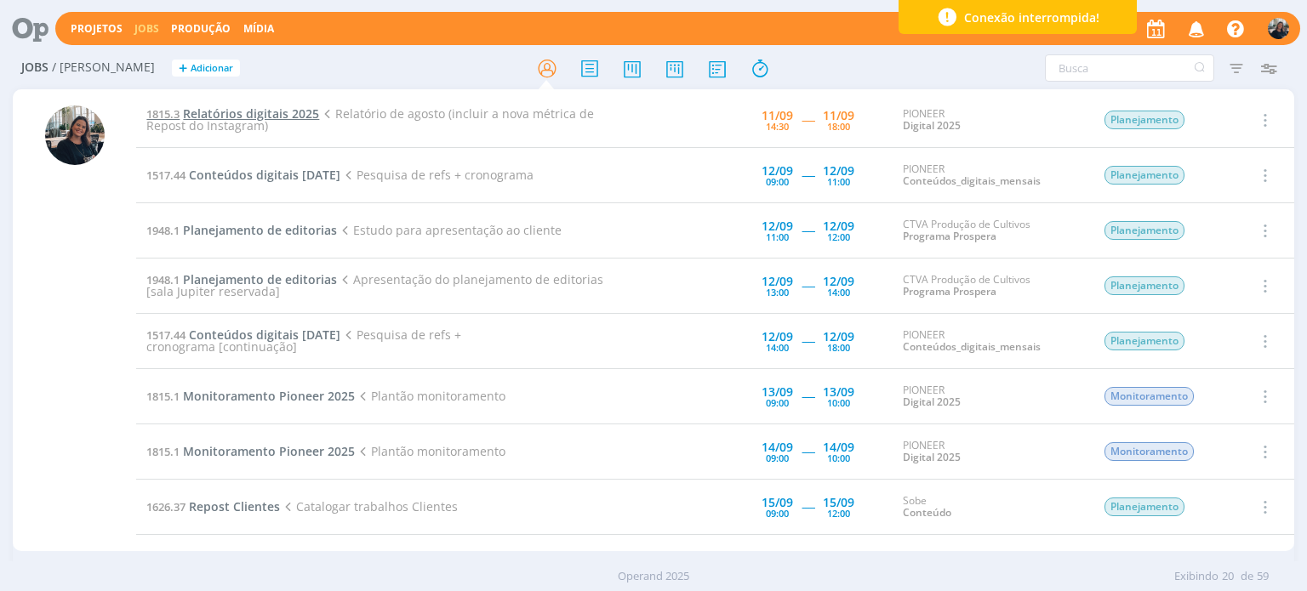
click at [228, 109] on span "Relatórios digitais 2025" at bounding box center [251, 114] width 136 height 16
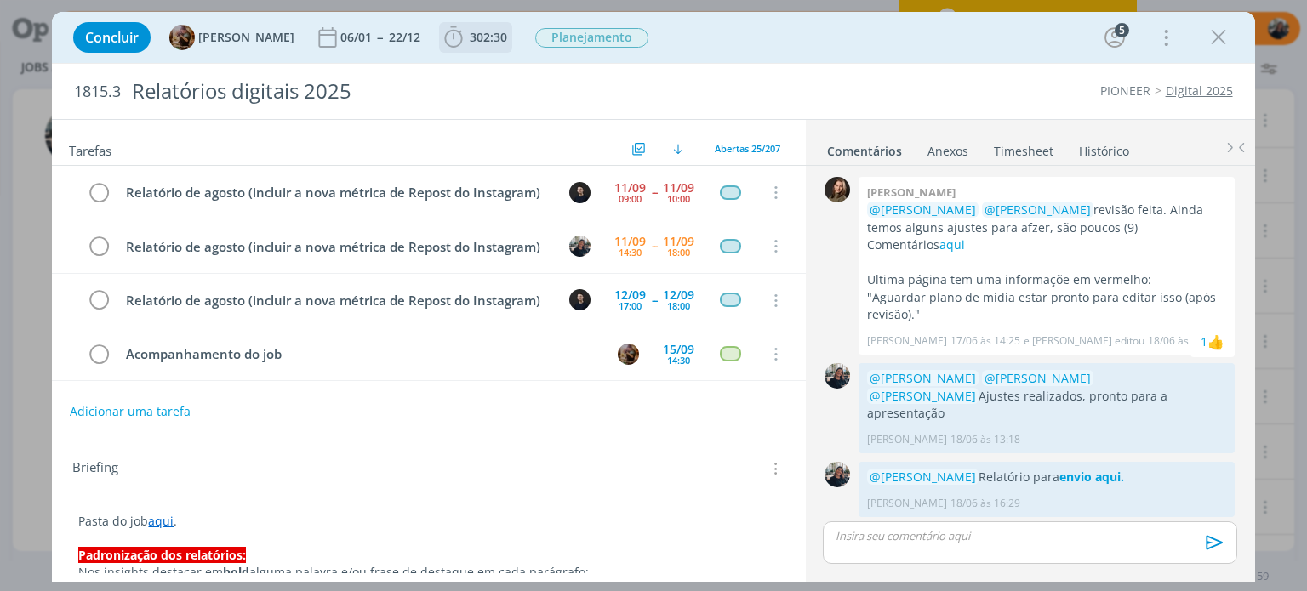
click at [463, 38] on icon "dialog" at bounding box center [454, 36] width 18 height 21
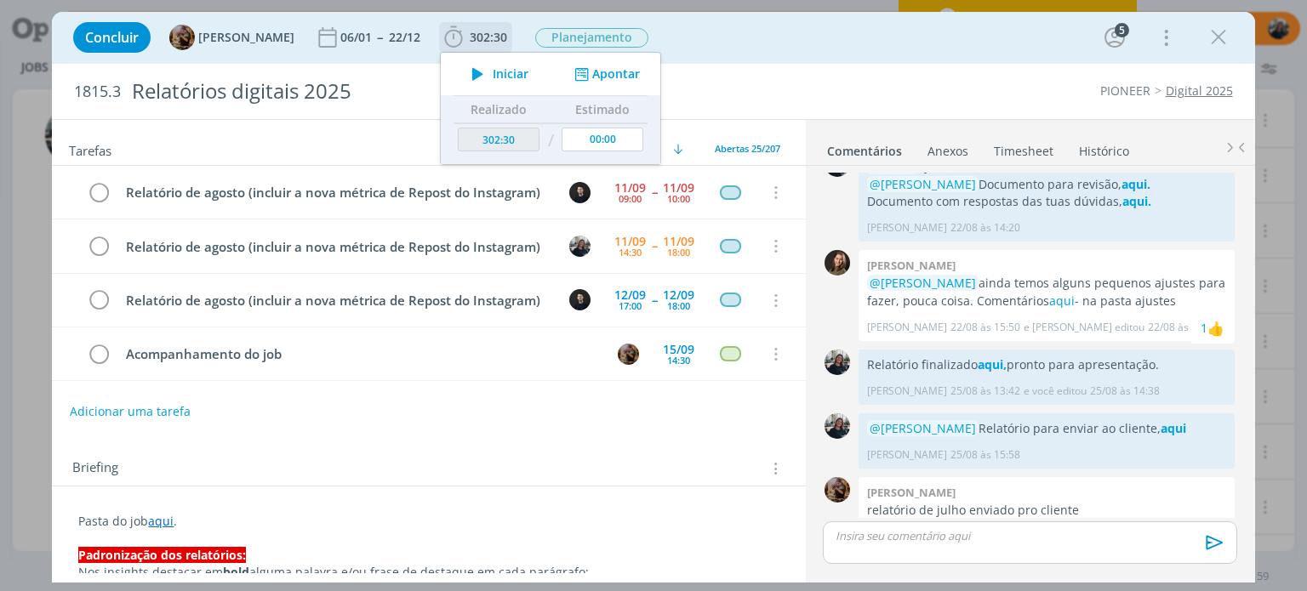
click at [519, 73] on span "Iniciar" at bounding box center [511, 74] width 36 height 12
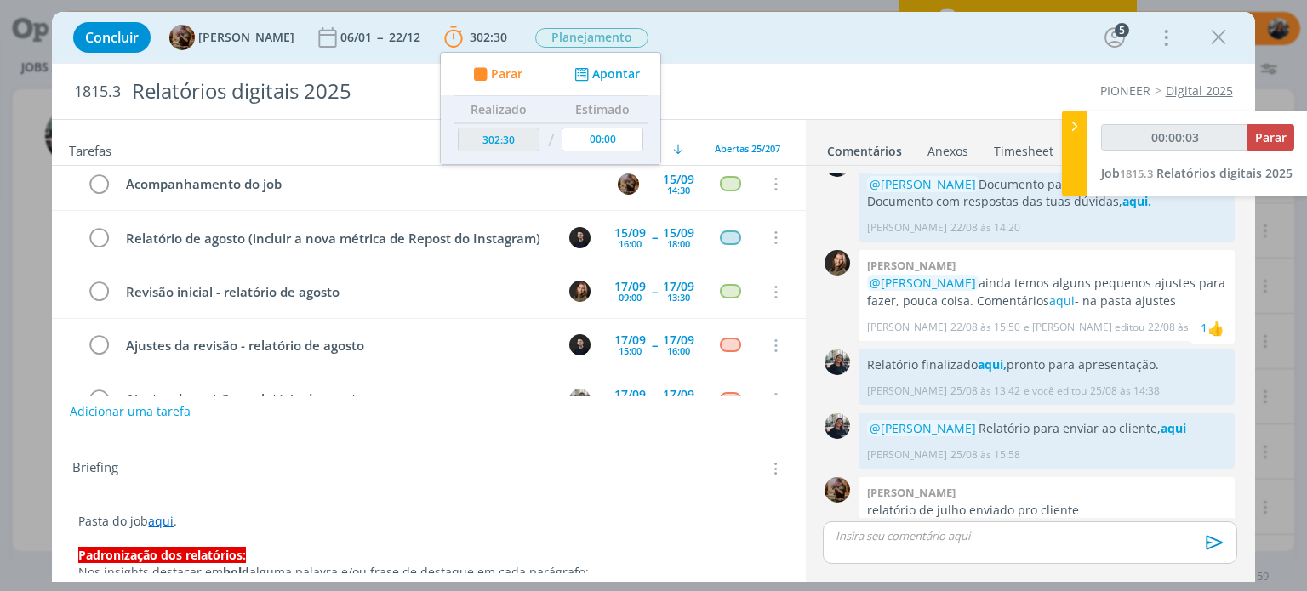
scroll to position [0, 0]
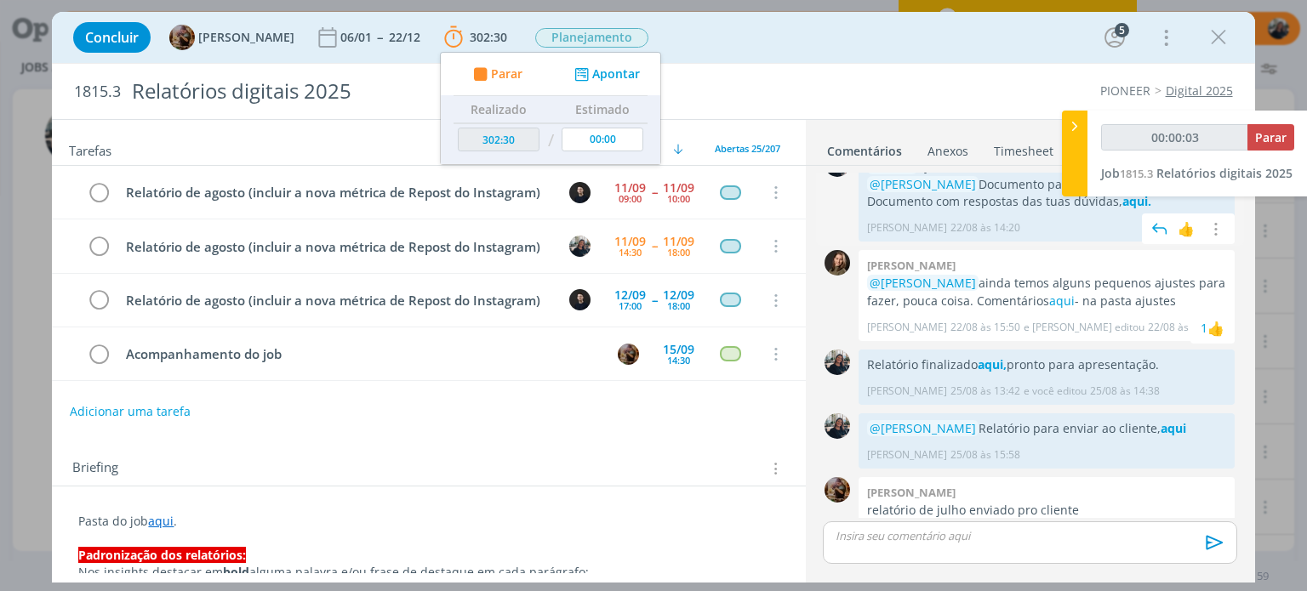
type input "00:00:04"
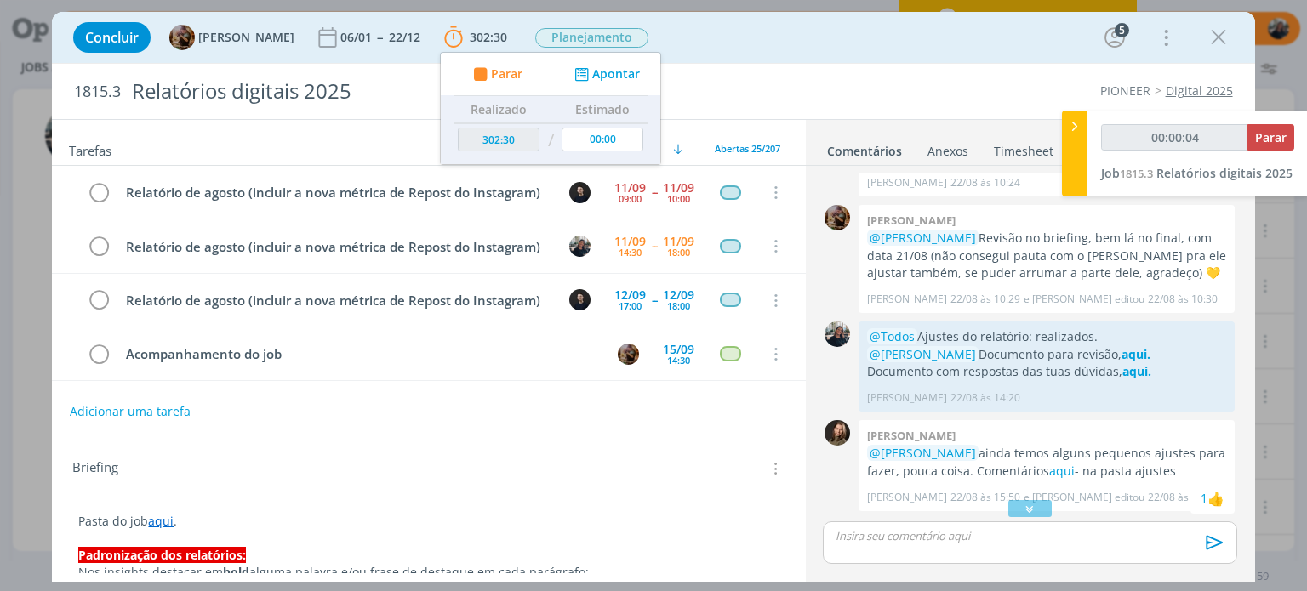
click at [1079, 115] on div at bounding box center [1075, 154] width 26 height 86
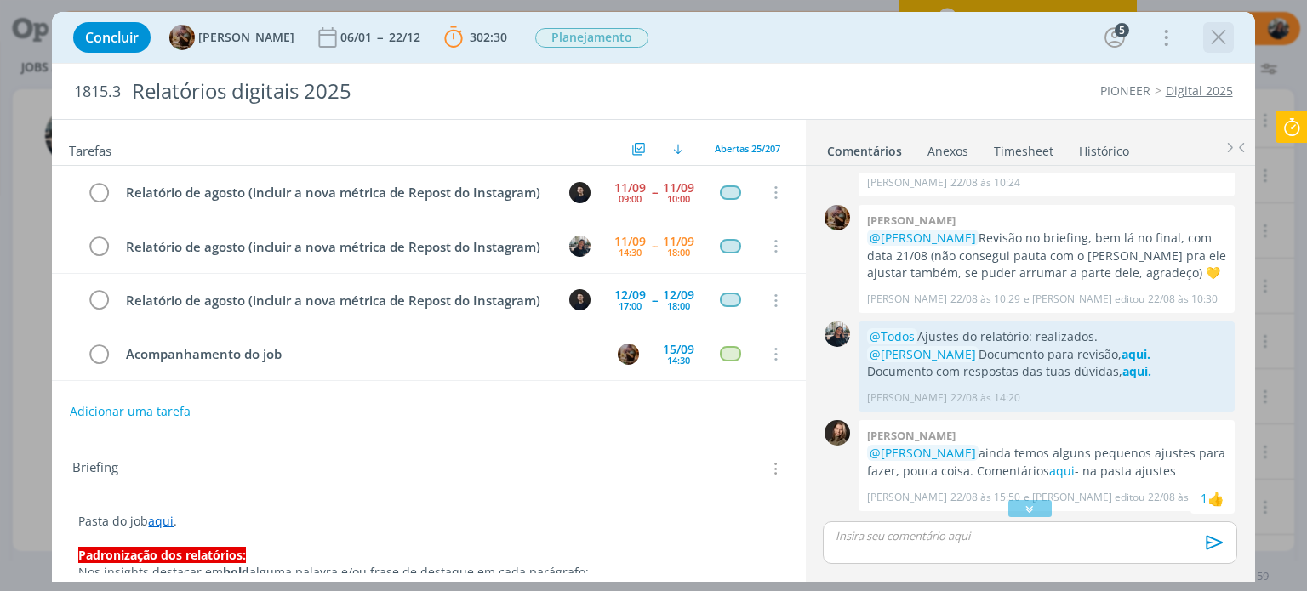
click at [1206, 30] on button "dialog" at bounding box center [1219, 38] width 26 height 26
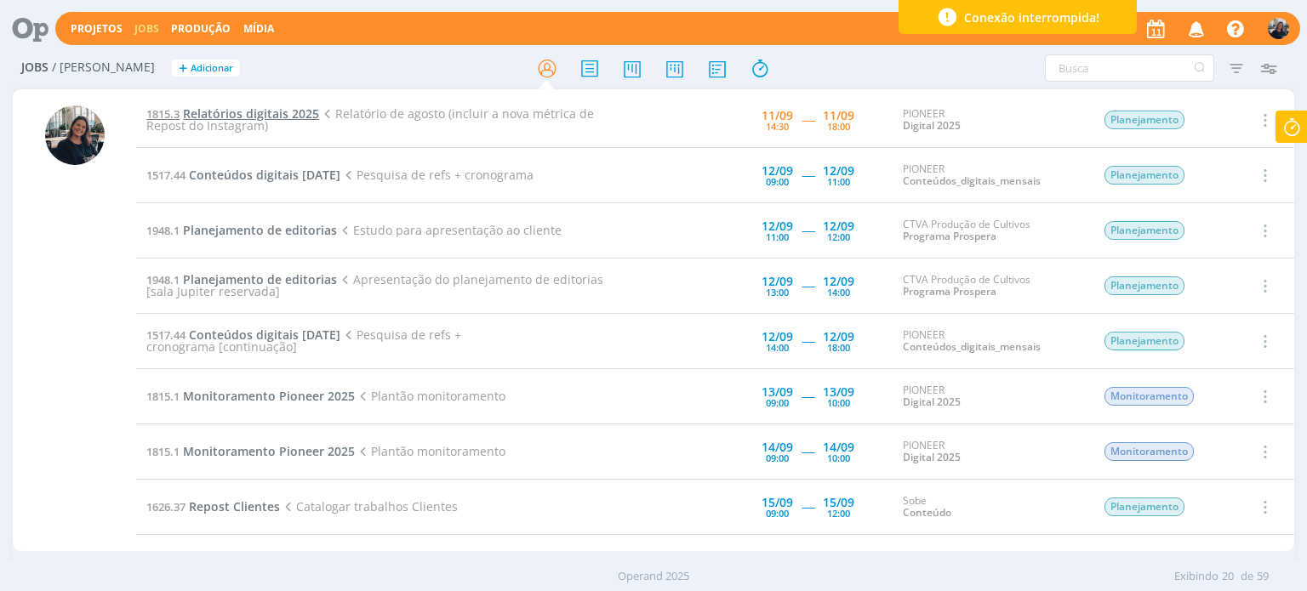
click at [262, 111] on span "Relatórios digitais 2025" at bounding box center [251, 114] width 136 height 16
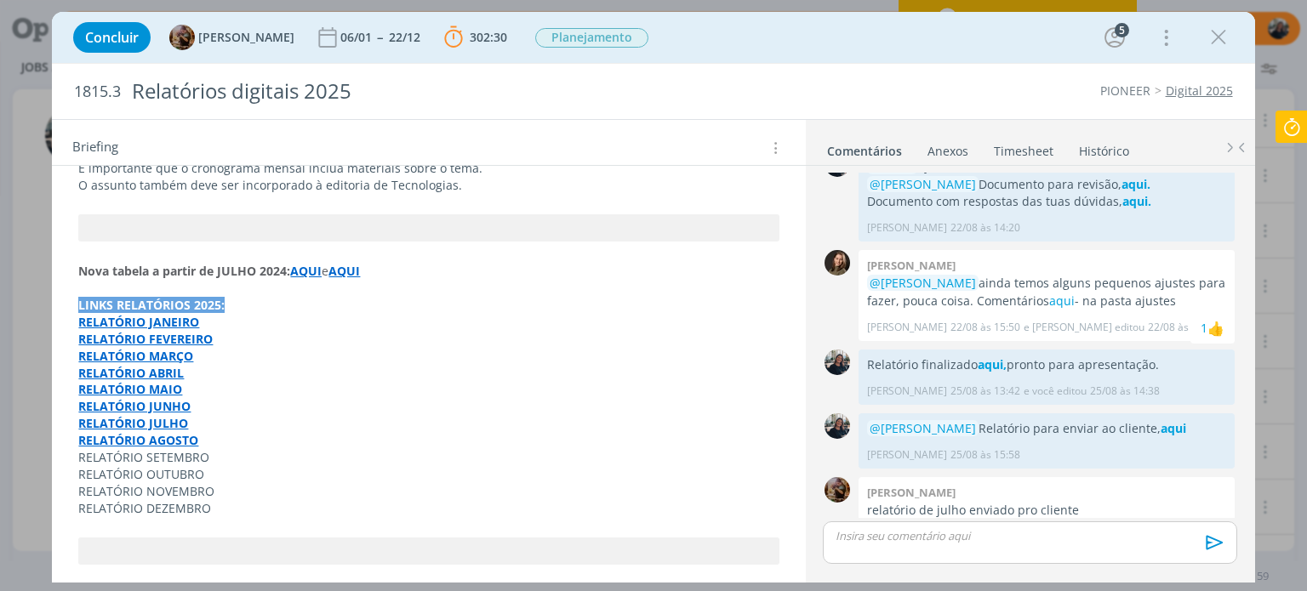
scroll to position [2468, 0]
click at [157, 431] on strong "RELATÓRIO AGOSTO" at bounding box center [138, 439] width 120 height 16
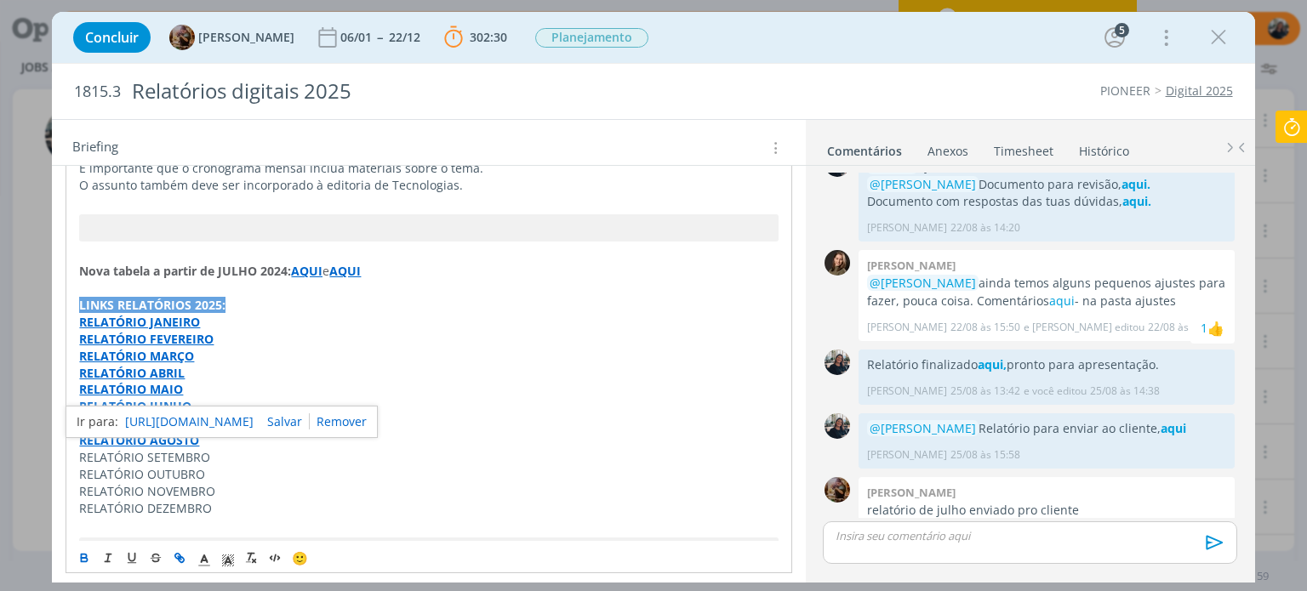
click at [179, 414] on link "[URL][DOMAIN_NAME]" at bounding box center [189, 422] width 128 height 22
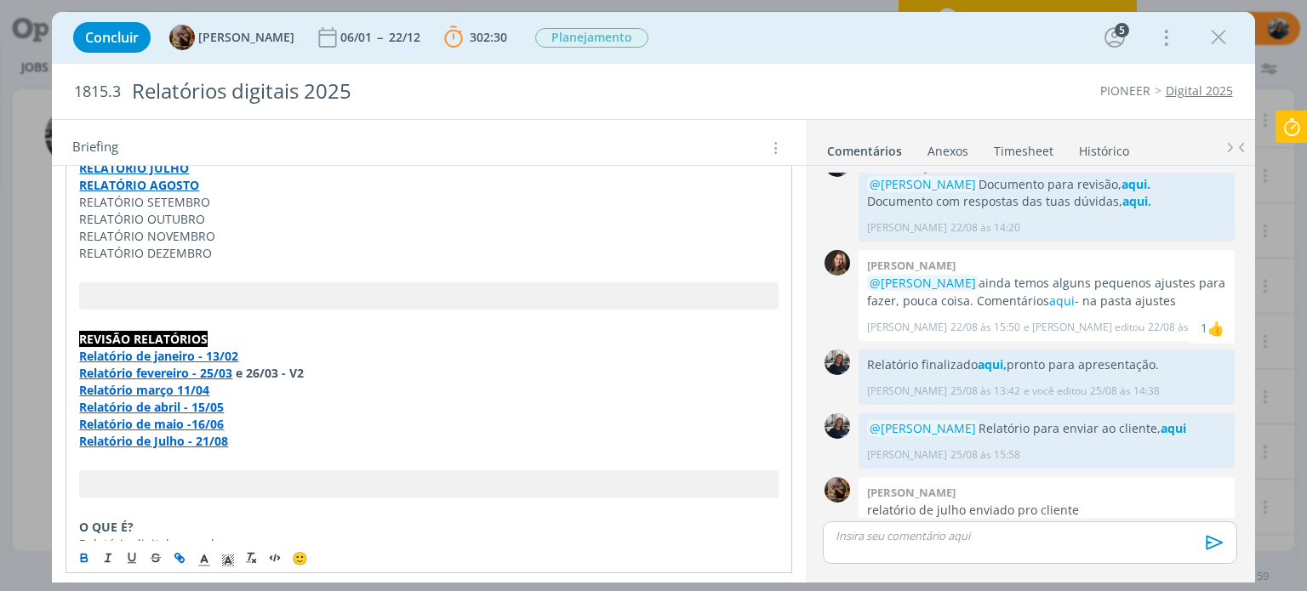
click at [445, 314] on p "dialog" at bounding box center [428, 322] width 699 height 17
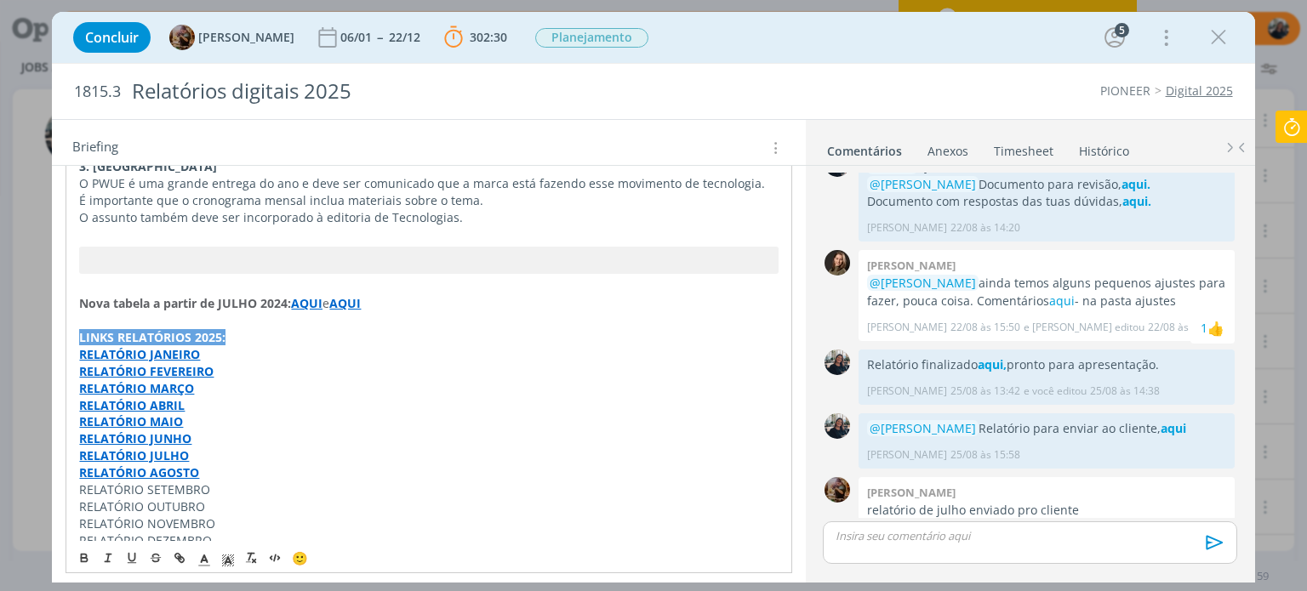
scroll to position [2383, 0]
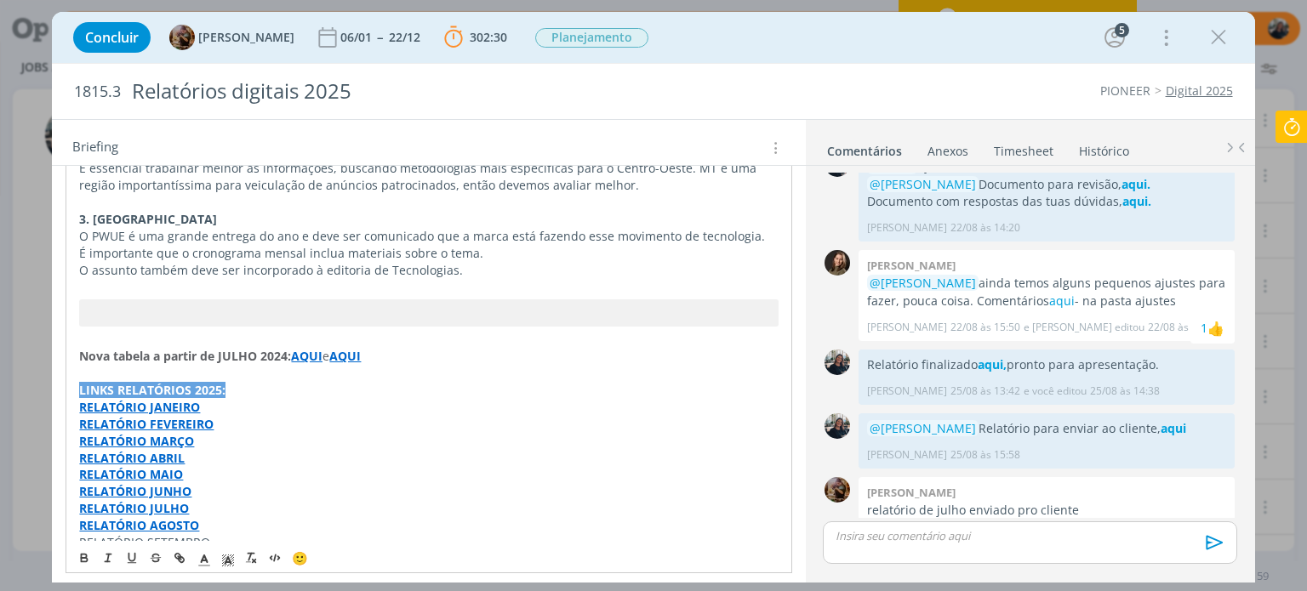
click at [300, 348] on strong "AQUI" at bounding box center [306, 356] width 31 height 16
click at [323, 335] on link "[URL][DOMAIN_NAME]" at bounding box center [259, 339] width 128 height 22
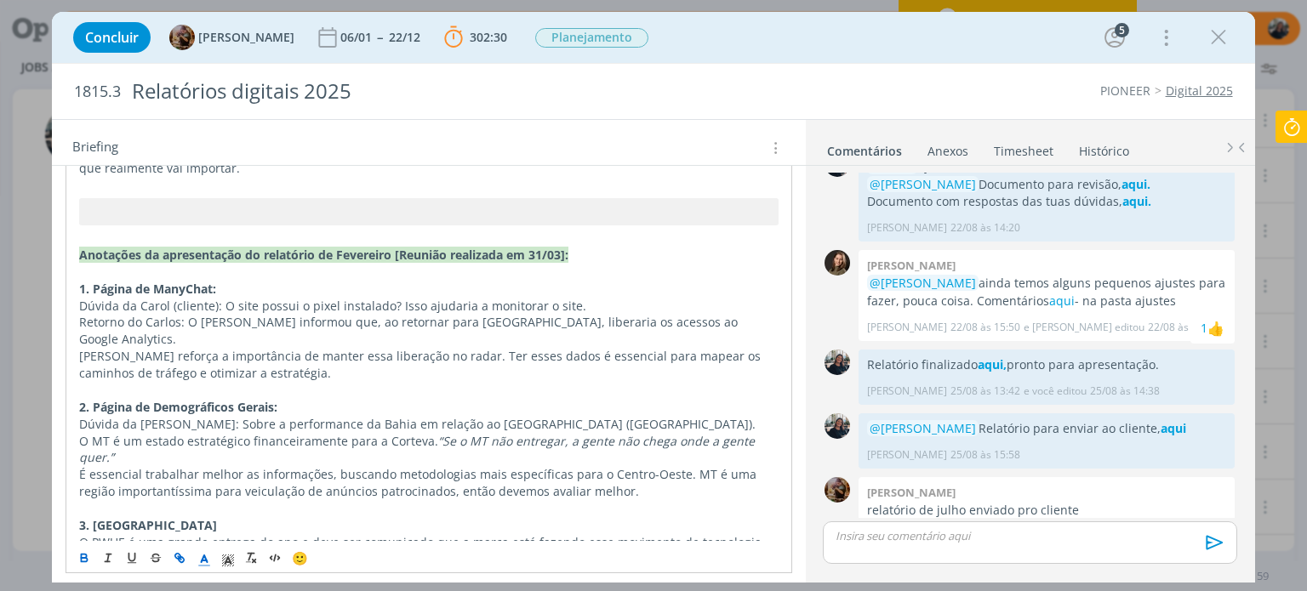
scroll to position [2042, 0]
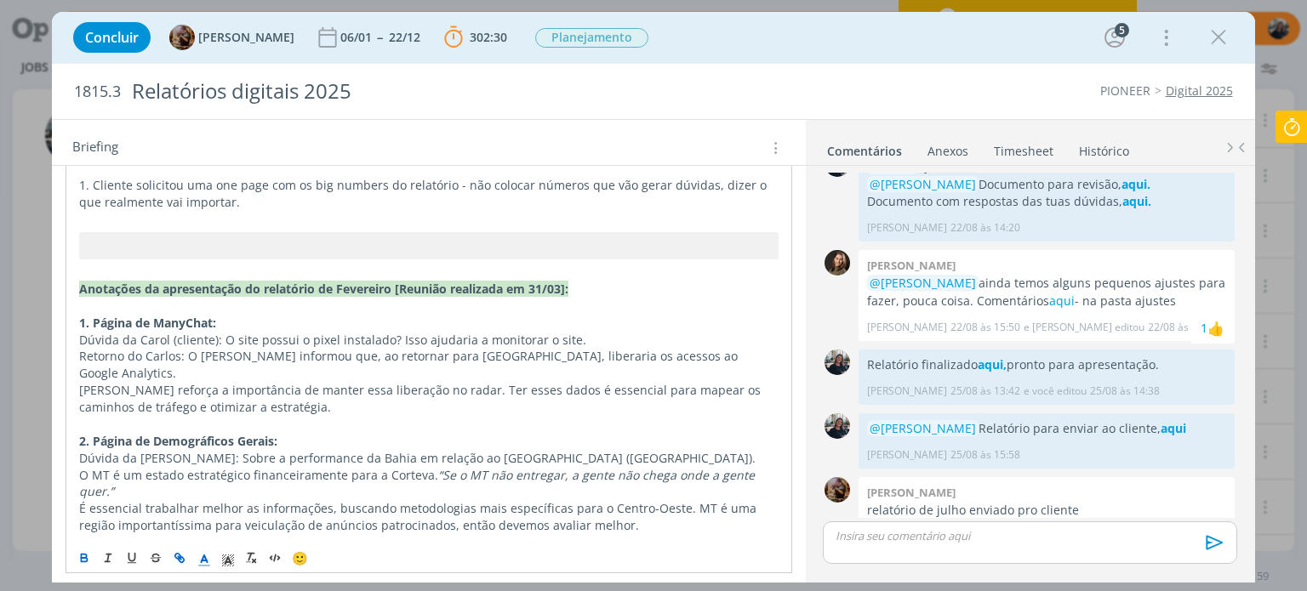
click at [606, 281] on p "Anotações da apresentação do relatório de Fevereiro [Reunião realizada em 31/03…" at bounding box center [428, 289] width 699 height 17
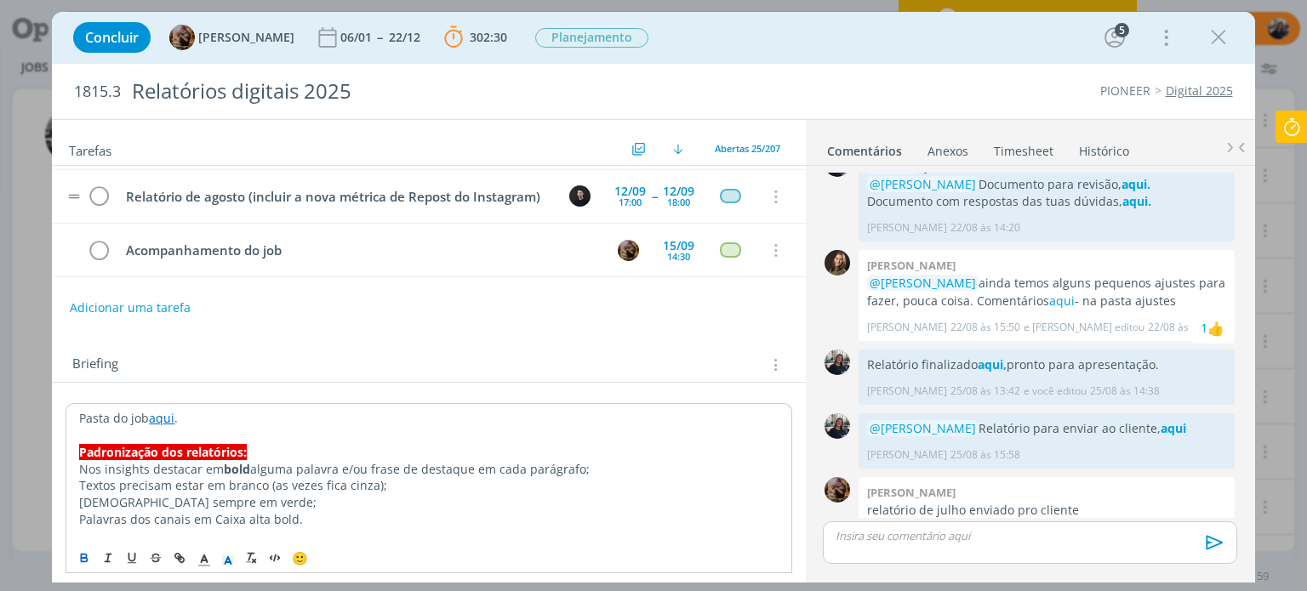
scroll to position [0, 0]
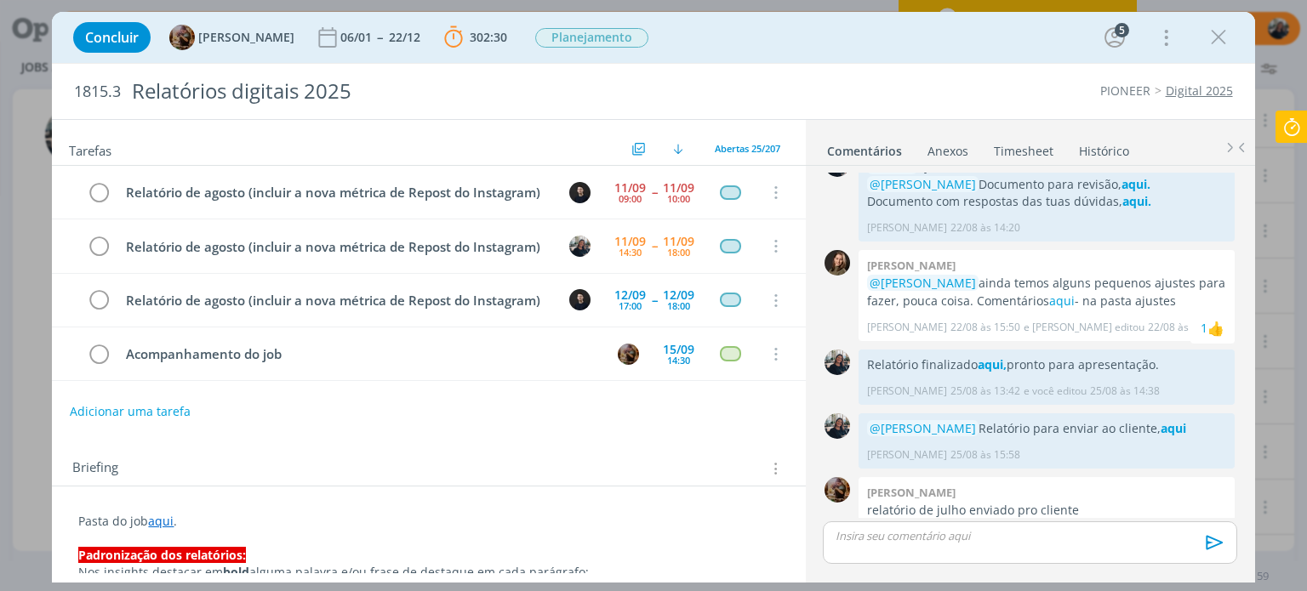
click at [1236, 26] on div "Concluir [PERSON_NAME] 06/01 -- 22/12 302:30 Parar Apontar Data * [DATE] Horas …" at bounding box center [653, 37] width 1177 height 41
click at [1219, 37] on icon "dialog" at bounding box center [1219, 38] width 26 height 26
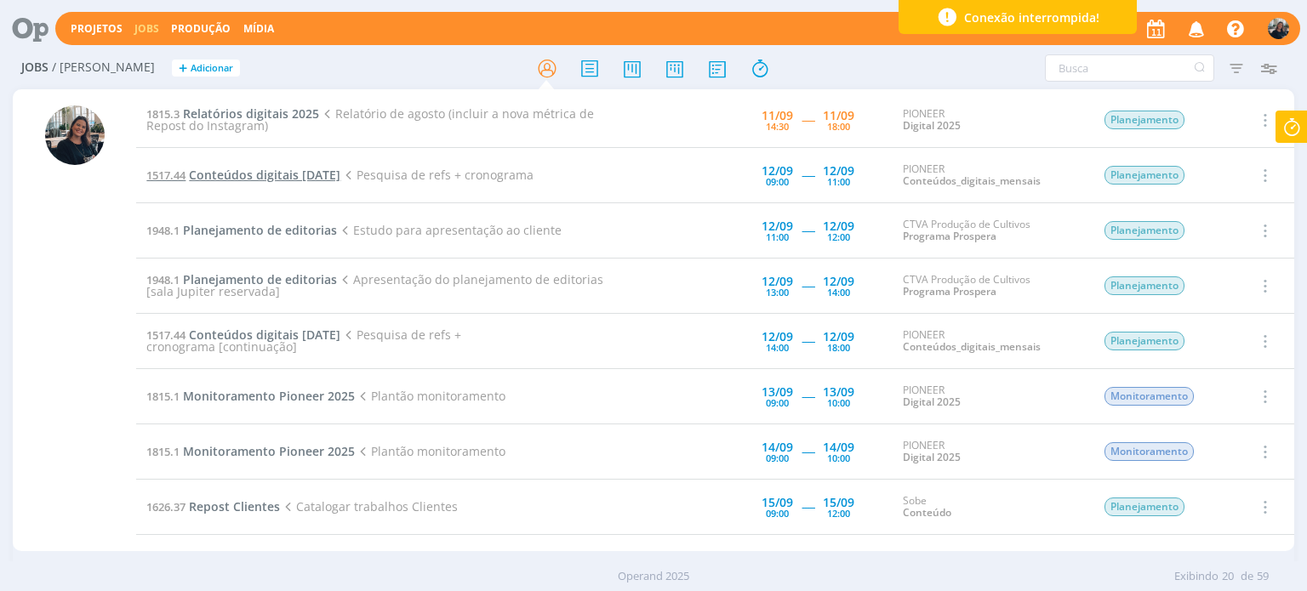
click at [212, 173] on span "Conteúdos digitais [DATE]" at bounding box center [264, 175] width 151 height 16
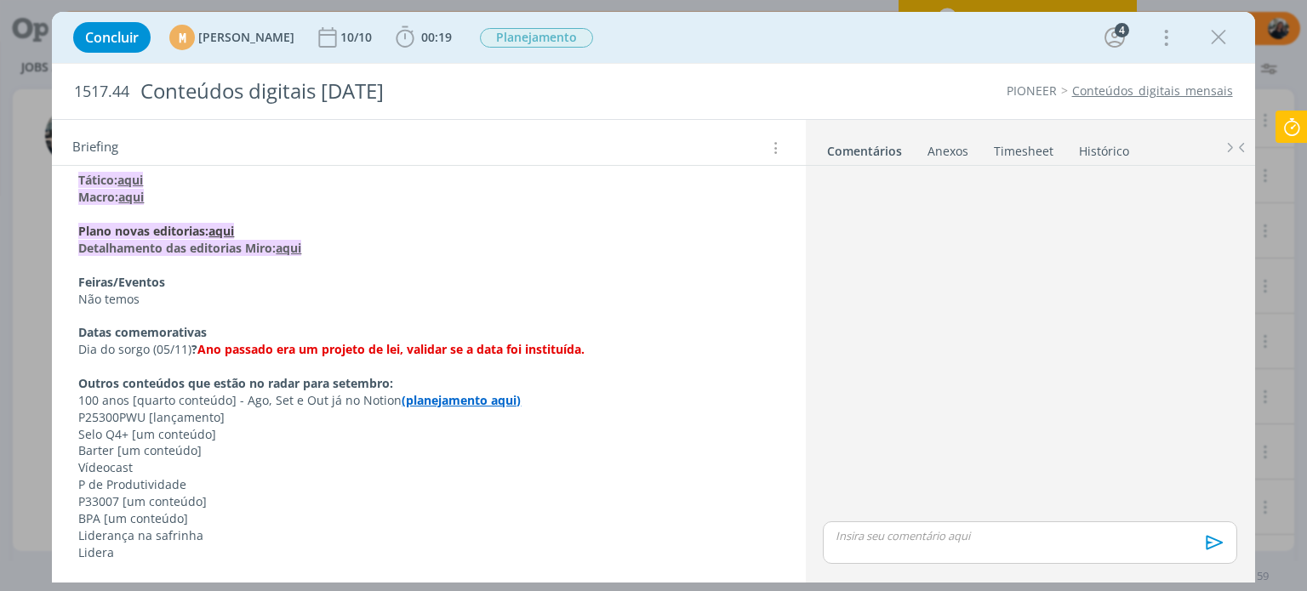
scroll to position [425, 0]
